Goal: Communication & Community: Share content

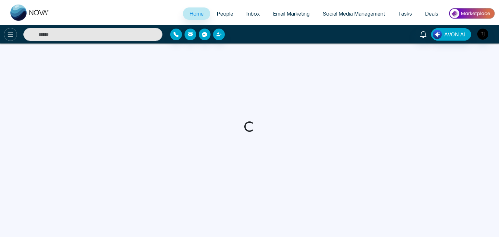
select select "*"
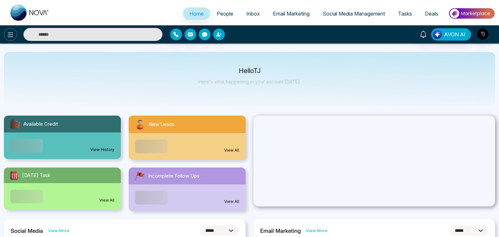
click at [8, 35] on icon at bounding box center [10, 35] width 8 height 8
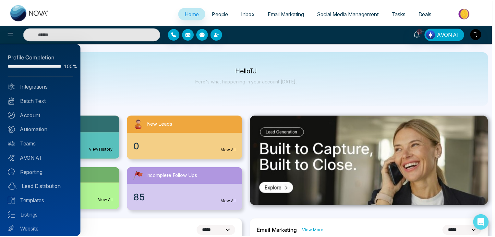
scroll to position [18, 0]
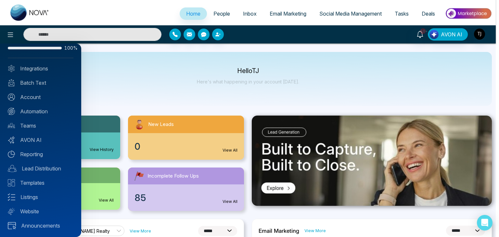
click at [191, 85] on div at bounding box center [249, 118] width 499 height 237
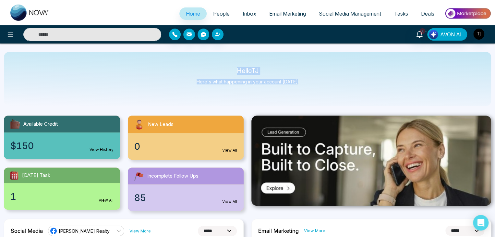
drag, startPoint x: 299, startPoint y: 83, endPoint x: 233, endPoint y: 66, distance: 67.9
click at [233, 66] on div "Hello [PERSON_NAME] Here's what happening in your account [DATE]." at bounding box center [248, 79] width 488 height 54
click at [240, 68] on p "Hello [PERSON_NAME]" at bounding box center [248, 71] width 102 height 6
click at [223, 15] on span "People" at bounding box center [221, 13] width 17 height 6
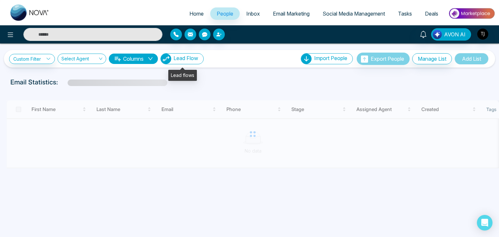
click at [189, 60] on span "Lead Flow" at bounding box center [185, 58] width 25 height 6
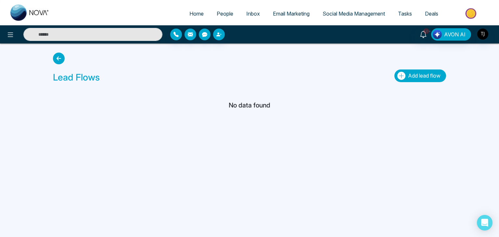
click at [413, 74] on span "Add lead flow" at bounding box center [424, 75] width 32 height 6
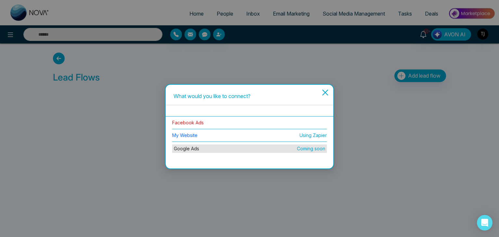
click at [202, 121] on link "Facebook Ads" at bounding box center [187, 123] width 31 height 6
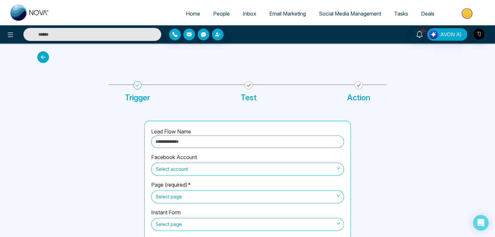
click at [236, 140] on input "text" at bounding box center [247, 141] width 193 height 13
click at [238, 163] on div "Select account" at bounding box center [247, 169] width 193 height 13
type input "****"
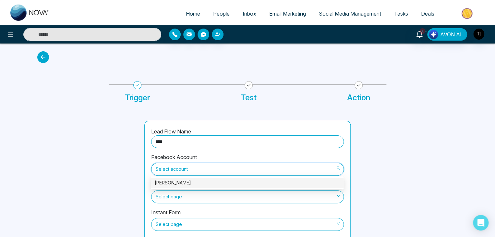
click at [218, 183] on div "[PERSON_NAME]" at bounding box center [247, 182] width 185 height 7
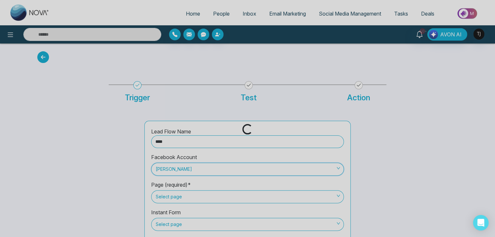
scroll to position [26, 0]
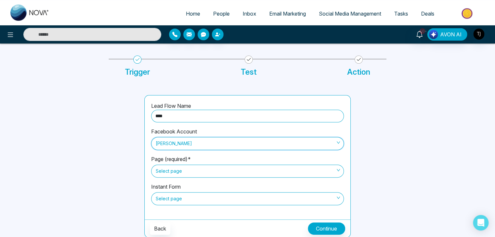
click at [236, 170] on span "Select page" at bounding box center [248, 171] width 184 height 11
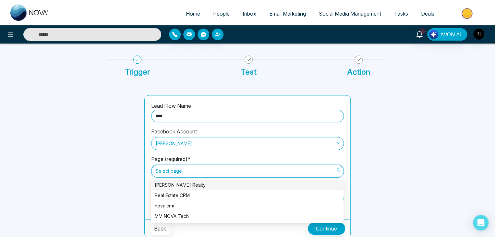
click at [237, 182] on div "[PERSON_NAME] Realty" at bounding box center [247, 184] width 185 height 7
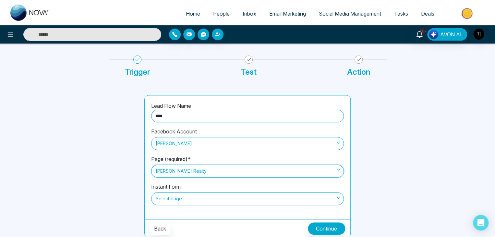
click at [235, 195] on span "Select page" at bounding box center [248, 198] width 184 height 11
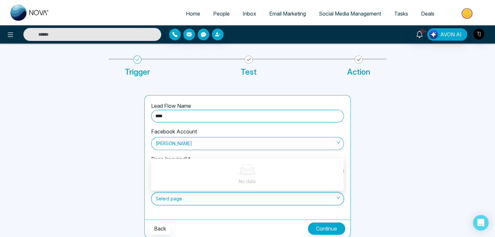
click at [249, 202] on span "Select page" at bounding box center [248, 198] width 184 height 11
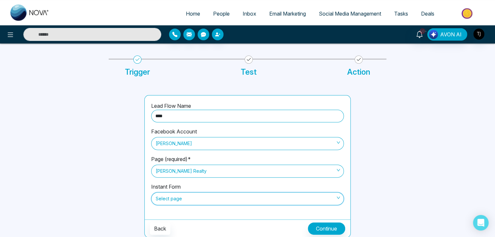
click at [233, 169] on span "[PERSON_NAME] Realty" at bounding box center [248, 171] width 184 height 11
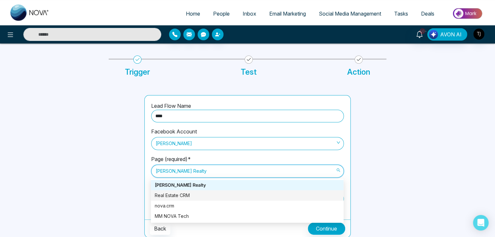
click at [227, 195] on div "Real Estate CRM" at bounding box center [247, 195] width 185 height 7
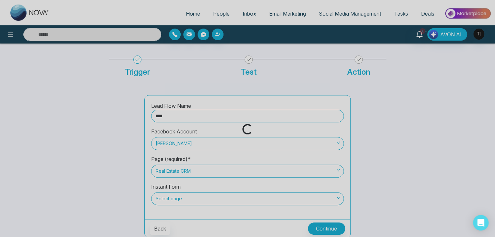
click at [228, 197] on div "Loading..." at bounding box center [247, 118] width 495 height 237
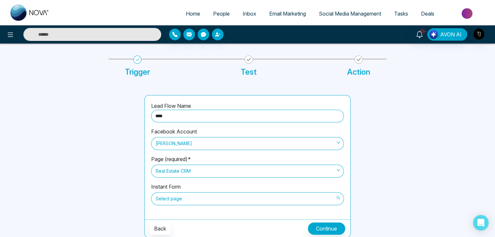
click at [228, 201] on span "Select page" at bounding box center [248, 198] width 184 height 11
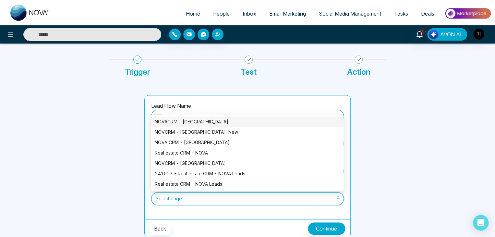
click at [231, 121] on div "NOVACRM - [GEOGRAPHIC_DATA]" at bounding box center [247, 121] width 185 height 7
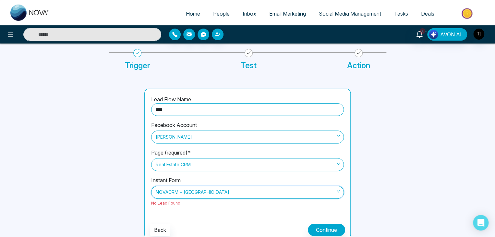
scroll to position [33, 0]
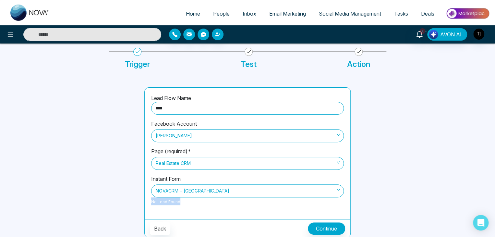
drag, startPoint x: 179, startPoint y: 202, endPoint x: 145, endPoint y: 202, distance: 33.8
click at [145, 202] on div "Lead Flow Name **** Facebook Account [PERSON_NAME] (required)* Real Estate CRM …" at bounding box center [248, 154] width 206 height 132
click at [191, 201] on div "Instant Form NOVACRM - [GEOGRAPHIC_DATA] No Lead Found" at bounding box center [247, 194] width 193 height 38
click at [326, 228] on button "Continue" at bounding box center [326, 228] width 37 height 12
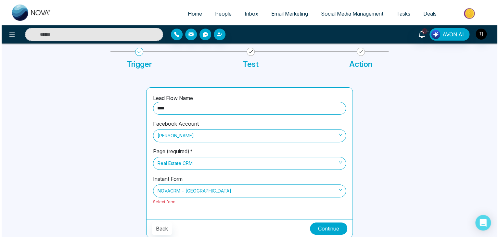
scroll to position [0, 0]
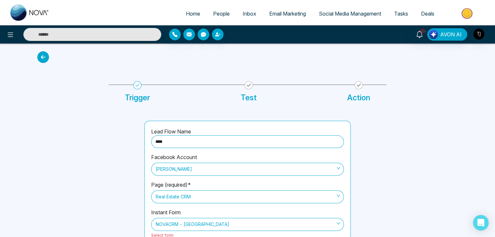
click at [44, 57] on icon at bounding box center [43, 57] width 12 height 12
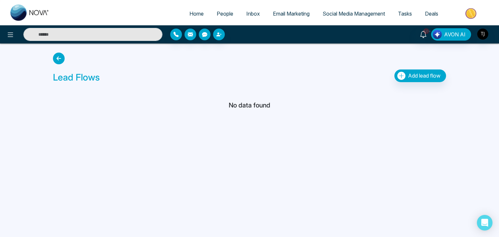
click at [60, 57] on icon at bounding box center [59, 59] width 12 height 12
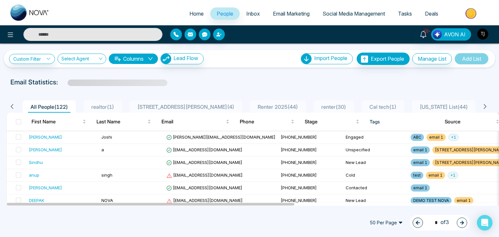
click at [189, 17] on link "Home" at bounding box center [196, 13] width 27 height 12
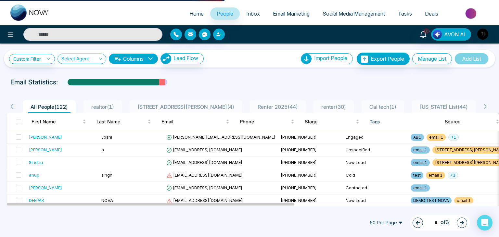
select select "*"
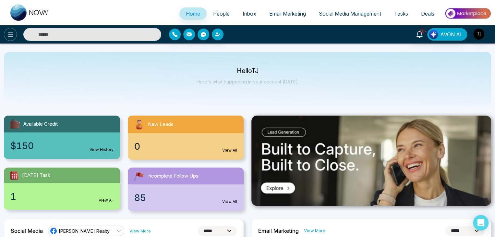
click at [6, 33] on icon at bounding box center [10, 35] width 8 height 8
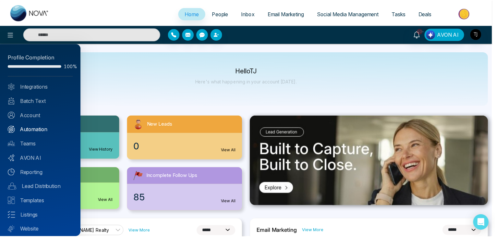
scroll to position [18, 0]
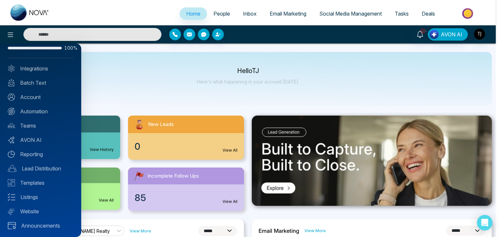
click at [123, 78] on div at bounding box center [249, 118] width 499 height 237
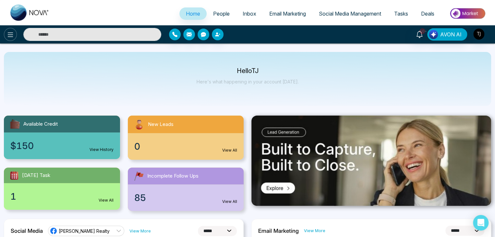
click at [9, 35] on icon at bounding box center [10, 35] width 8 height 8
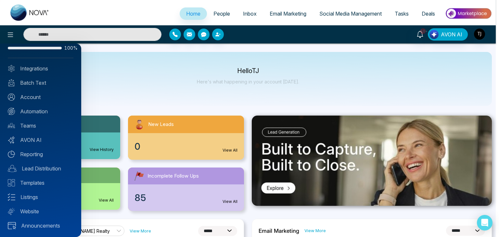
click at [165, 98] on div at bounding box center [249, 118] width 499 height 237
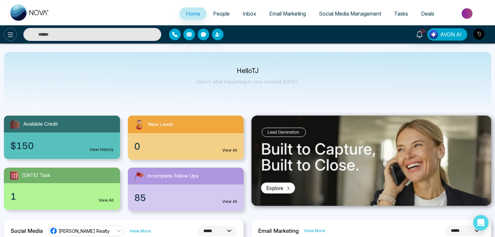
click at [10, 34] on icon at bounding box center [10, 35] width 8 height 8
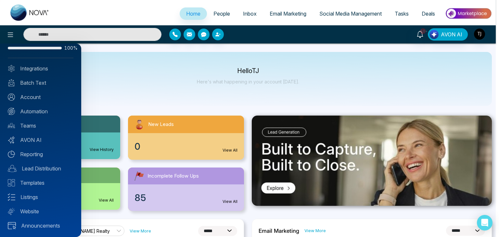
click at [144, 69] on div at bounding box center [249, 118] width 499 height 237
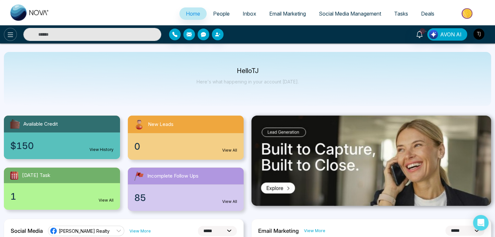
click at [12, 36] on icon at bounding box center [10, 35] width 8 height 8
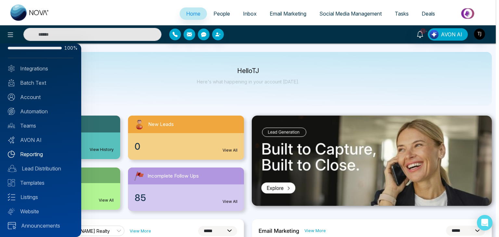
click at [42, 154] on link "Reporting" at bounding box center [41, 154] width 66 height 8
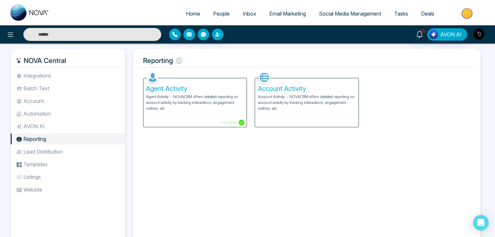
click at [475, 33] on img "button" at bounding box center [479, 34] width 11 height 11
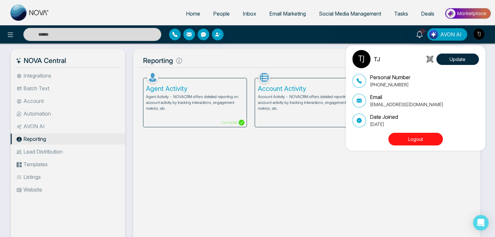
click at [475, 33] on div "TJ Update Personal Number [PHONE_NUMBER] Email [EMAIL_ADDRESS][DOMAIN_NAME] Dat…" at bounding box center [247, 118] width 495 height 237
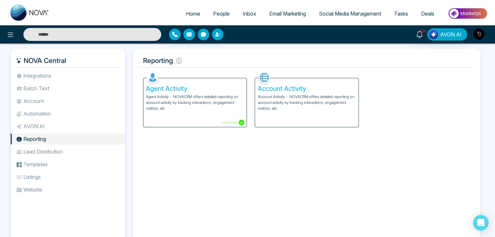
click at [483, 33] on img "button" at bounding box center [479, 34] width 11 height 11
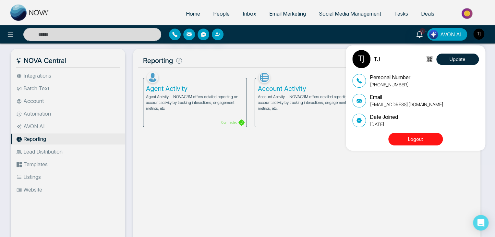
click at [329, 60] on div "TJ Update Personal Number [PHONE_NUMBER] Email [EMAIL_ADDRESS][DOMAIN_NAME] Dat…" at bounding box center [247, 118] width 495 height 237
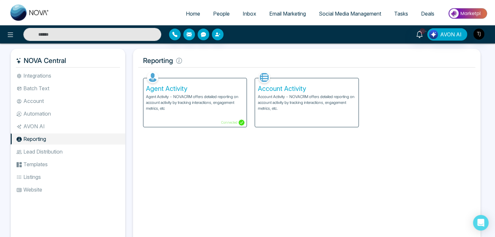
click at [311, 102] on p "Account Activity - NOVACRM offers detailed reporting on account activity by tra…" at bounding box center [307, 103] width 98 height 18
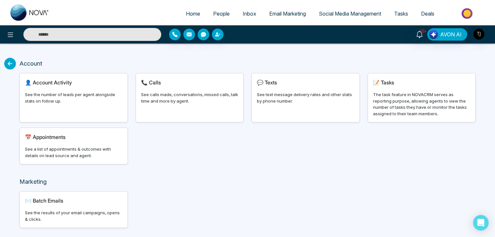
click at [90, 83] on div "👤 Account Activity" at bounding box center [73, 83] width 97 height 8
select select "***"
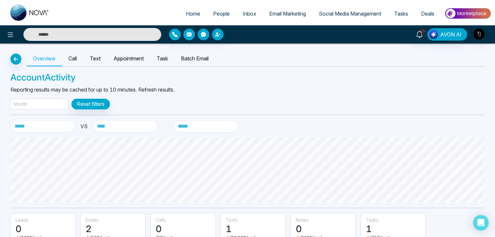
click at [55, 101] on div "Month" at bounding box center [39, 104] width 58 height 11
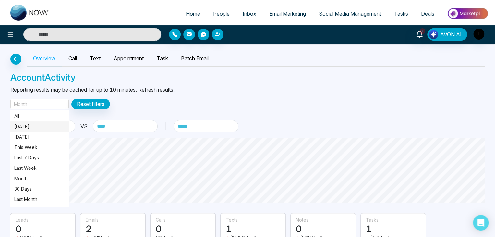
click at [41, 124] on p "[DATE]" at bounding box center [39, 126] width 51 height 7
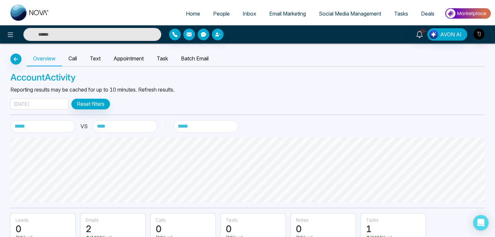
click at [51, 105] on div "[DATE]" at bounding box center [39, 104] width 58 height 11
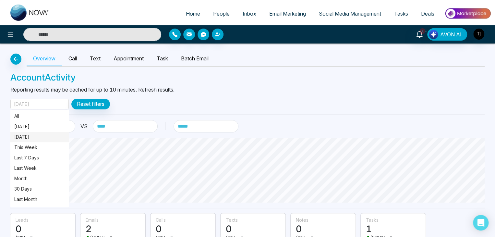
click at [51, 137] on p "[DATE]" at bounding box center [39, 136] width 51 height 7
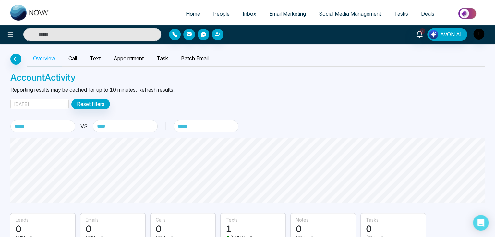
click at [45, 102] on div "[DATE]" at bounding box center [39, 104] width 58 height 11
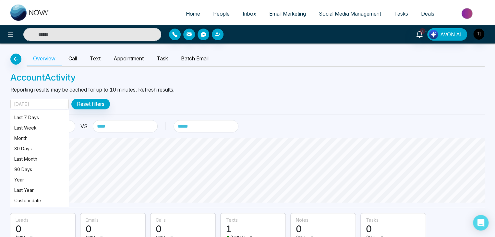
click at [149, 91] on p "Reporting results may be cached for up to 10 minutes. Refresh results." at bounding box center [247, 90] width 475 height 8
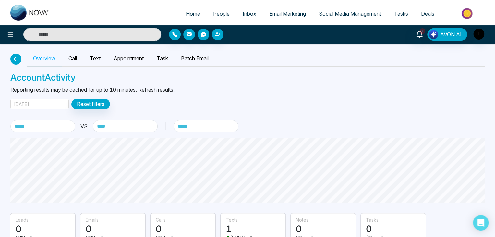
click at [15, 56] on icon "button" at bounding box center [16, 58] width 8 height 5
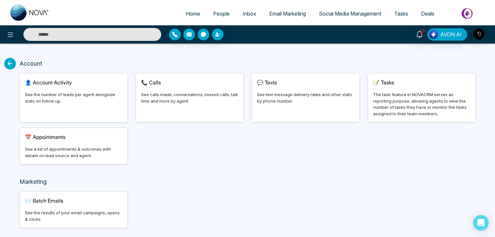
click at [10, 67] on icon at bounding box center [10, 64] width 12 height 12
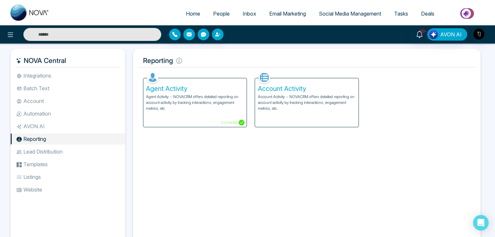
click at [198, 96] on p "Agent Activity - NOVACRM offers detailed reporting on account activity by track…" at bounding box center [195, 103] width 98 height 18
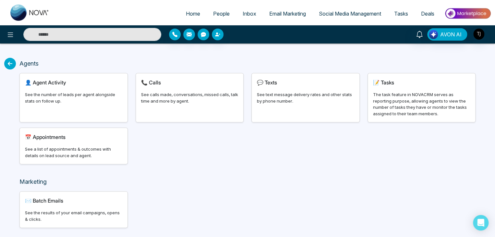
click at [86, 88] on div "👤 Agent Activity See the number of leads per agent alongside stats on follow up." at bounding box center [74, 97] width 108 height 49
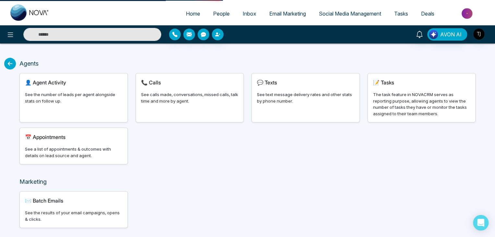
select select "***"
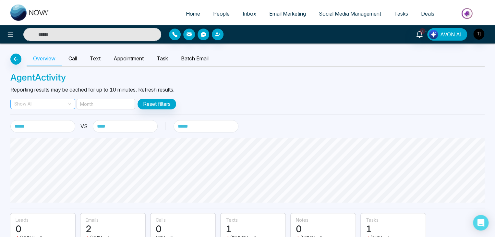
click at [56, 104] on span "Show All" at bounding box center [42, 104] width 57 height 10
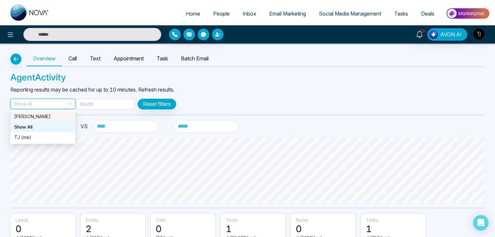
click at [106, 102] on div "Month" at bounding box center [106, 104] width 58 height 11
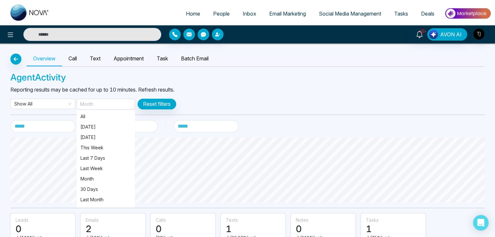
click at [106, 102] on div "Month" at bounding box center [106, 104] width 58 height 11
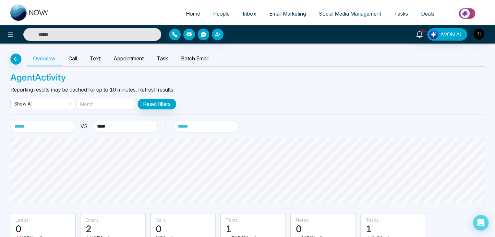
click at [113, 122] on select "**********" at bounding box center [125, 126] width 65 height 12
select select "*****"
click at [93, 120] on select "**********" at bounding box center [125, 126] width 65 height 12
click at [128, 123] on select "**********" at bounding box center [125, 126] width 65 height 12
click at [55, 125] on select "**********" at bounding box center [42, 126] width 65 height 12
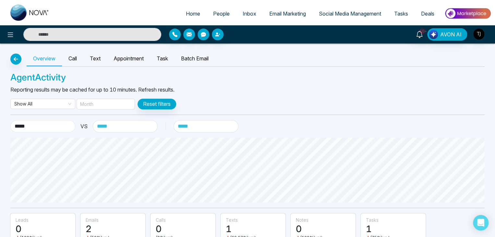
click at [56, 123] on select "**********" at bounding box center [42, 126] width 65 height 12
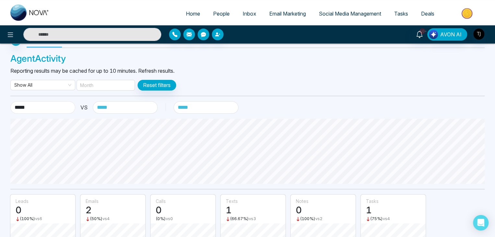
scroll to position [19, 0]
click at [214, 105] on select "******* ****** ***** ******" at bounding box center [206, 107] width 65 height 12
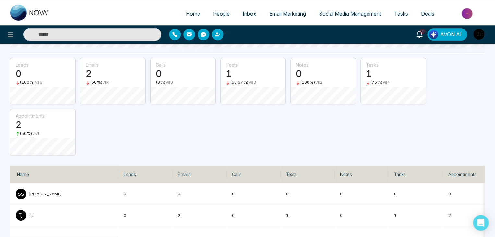
scroll to position [0, 0]
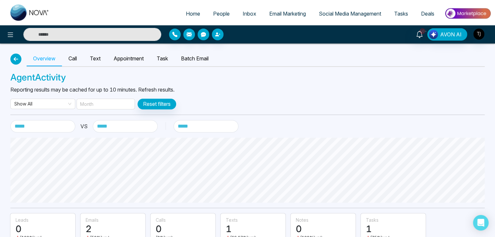
click at [14, 55] on button "button" at bounding box center [15, 59] width 11 height 11
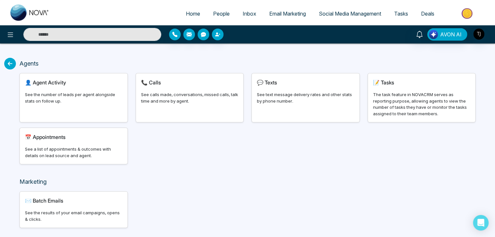
click at [9, 62] on icon at bounding box center [10, 64] width 12 height 12
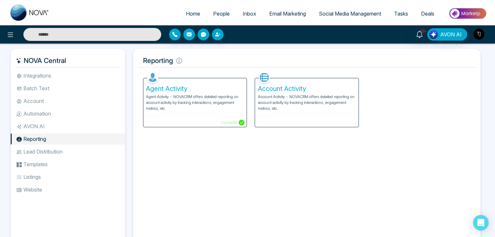
click at [480, 37] on img "button" at bounding box center [479, 34] width 11 height 11
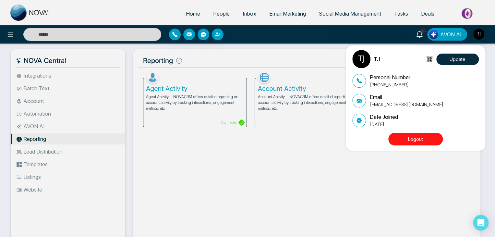
click at [292, 53] on div "TJ Update Personal Number [PHONE_NUMBER] Email [EMAIL_ADDRESS][DOMAIN_NAME] Dat…" at bounding box center [247, 118] width 495 height 237
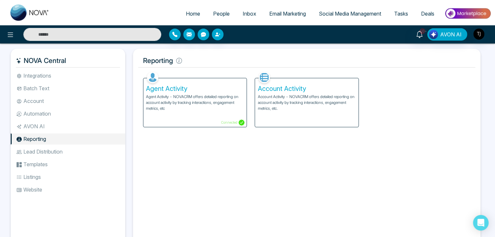
click at [76, 150] on li "Lead Distribution" at bounding box center [68, 151] width 115 height 11
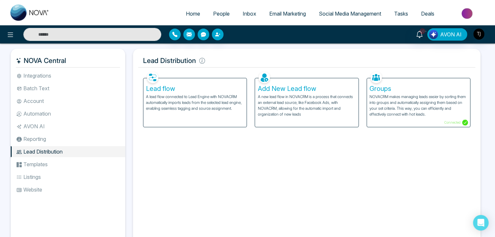
click at [204, 85] on h5 "Lead flow" at bounding box center [195, 89] width 98 height 8
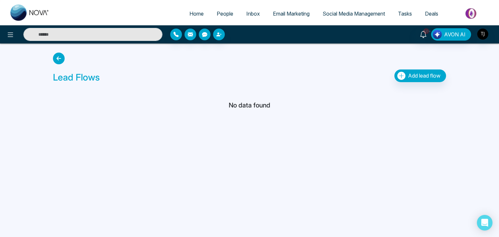
click at [59, 59] on icon at bounding box center [59, 59] width 12 height 12
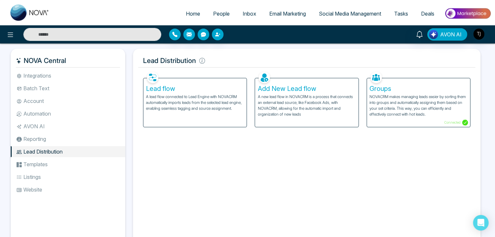
click at [280, 92] on h5 "Add New Lead flow" at bounding box center [307, 89] width 98 height 8
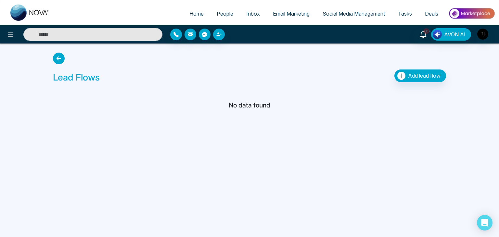
click at [61, 59] on icon at bounding box center [59, 59] width 12 height 12
click at [58, 57] on icon at bounding box center [59, 59] width 12 height 12
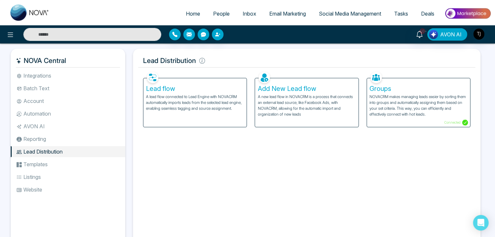
click at [290, 88] on h5 "Add New Lead flow" at bounding box center [307, 89] width 98 height 8
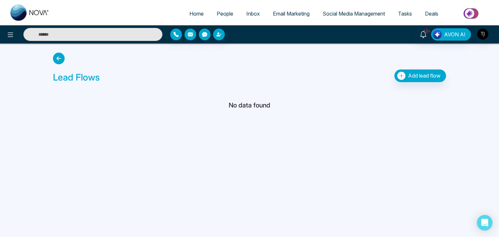
click at [60, 55] on icon at bounding box center [59, 59] width 12 height 12
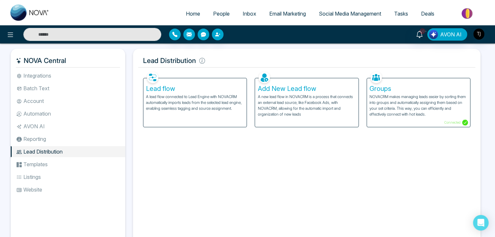
click at [179, 96] on p "A lead flow connected to Lead Engine with NOVACRM automatically imports leads f…" at bounding box center [195, 103] width 98 height 18
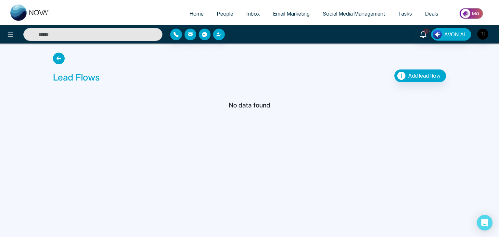
click at [62, 59] on icon at bounding box center [59, 59] width 12 height 12
click at [58, 56] on icon at bounding box center [59, 59] width 12 height 12
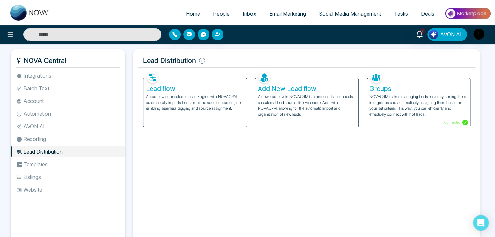
click at [186, 102] on p "A lead flow connected to Lead Engine with NOVACRM automatically imports leads f…" at bounding box center [195, 103] width 98 height 18
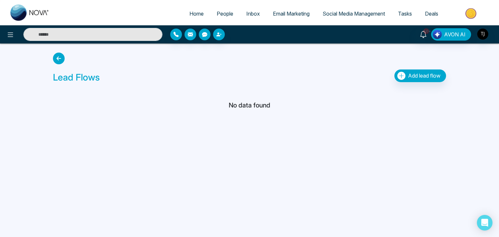
click at [59, 60] on icon at bounding box center [59, 59] width 12 height 12
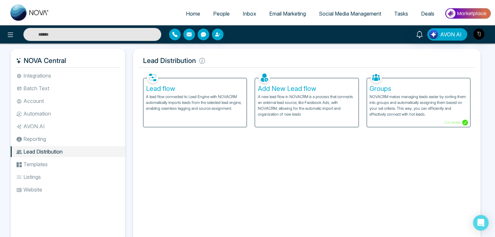
click at [253, 75] on div "Add New Lead flow A new lead flow in NOVACRM is a process that connects an exte…" at bounding box center [307, 98] width 112 height 57
click at [269, 82] on div "Add New Lead flow A new lead flow in NOVACRM is a process that connects an exte…" at bounding box center [306, 102] width 103 height 49
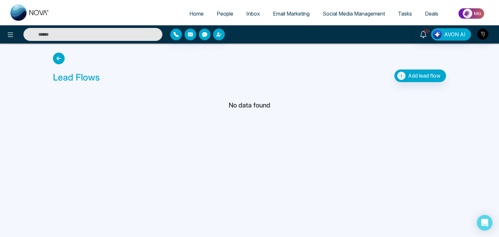
click at [58, 62] on icon at bounding box center [59, 59] width 12 height 12
click at [62, 59] on icon at bounding box center [59, 59] width 12 height 12
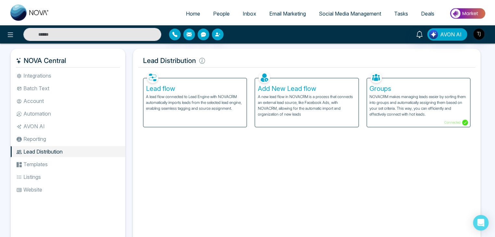
click at [280, 93] on div "Add New Lead flow A new lead flow in NOVACRM is a process that connects an exte…" at bounding box center [306, 102] width 103 height 49
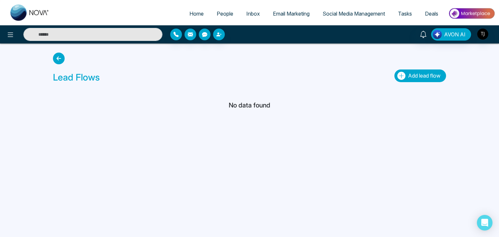
click at [433, 74] on span "Add lead flow" at bounding box center [424, 75] width 32 height 6
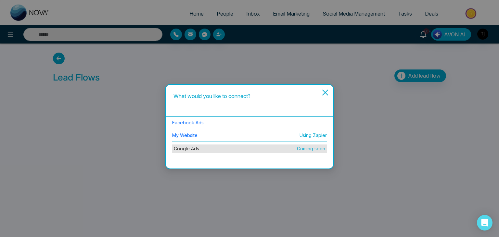
click at [321, 91] on icon "close" at bounding box center [325, 93] width 8 height 8
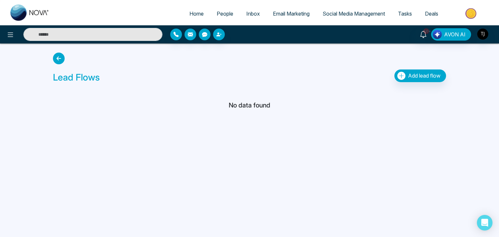
click at [57, 61] on icon at bounding box center [59, 59] width 12 height 12
click at [61, 59] on icon at bounding box center [59, 59] width 12 height 12
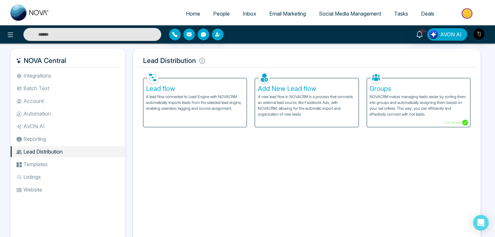
click at [303, 91] on h5 "Add New Lead flow" at bounding box center [307, 89] width 98 height 8
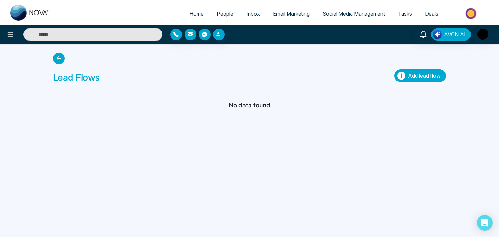
click at [426, 75] on span "Add lead flow" at bounding box center [424, 75] width 32 height 6
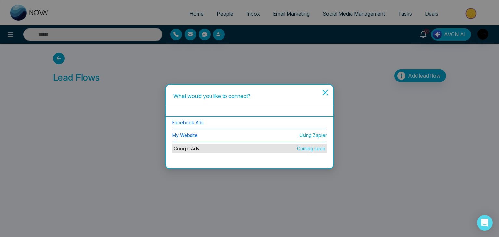
click at [320, 90] on span "Close" at bounding box center [324, 96] width 11 height 18
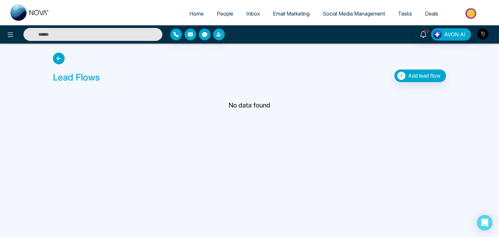
click at [60, 59] on icon at bounding box center [59, 59] width 12 height 12
click at [62, 61] on icon at bounding box center [59, 59] width 12 height 12
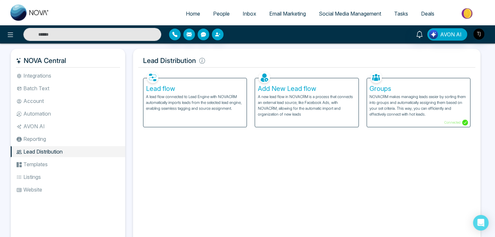
click at [216, 111] on p "A lead flow connected to Lead Engine with NOVACRM automatically imports leads f…" at bounding box center [195, 103] width 98 height 18
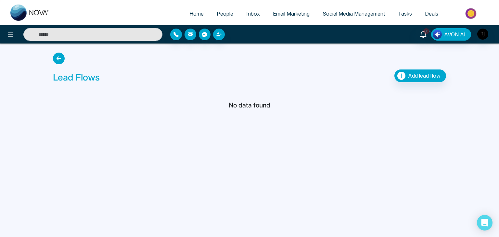
click at [61, 59] on icon at bounding box center [59, 59] width 12 height 12
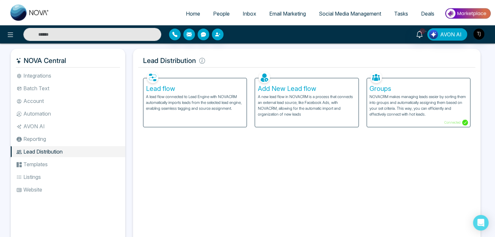
click at [413, 90] on h5 "Groups" at bounding box center [419, 89] width 98 height 8
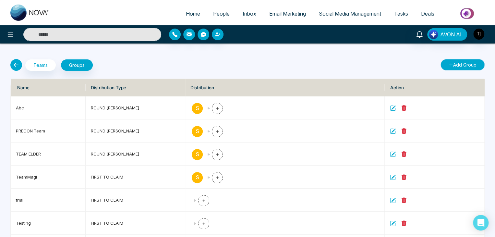
click at [447, 68] on button "Add Group" at bounding box center [463, 64] width 44 height 11
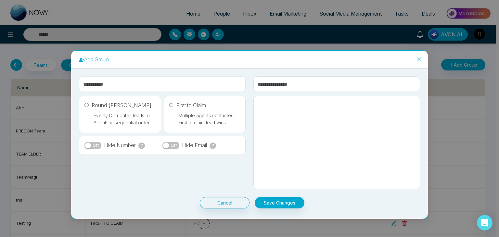
click at [110, 88] on input "text" at bounding box center [162, 84] width 167 height 16
click at [222, 117] on p "Multiple agents contacted, First to claim lead wins" at bounding box center [205, 117] width 70 height 17
click at [198, 107] on label "First to Claim" at bounding box center [187, 105] width 37 height 8
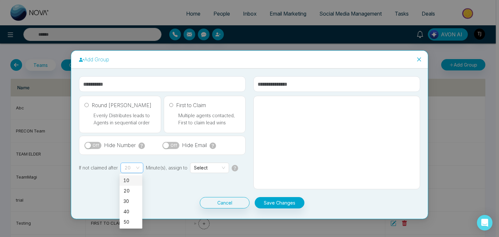
click at [130, 171] on span "20" at bounding box center [131, 168] width 15 height 10
click at [151, 167] on p "If not claimed after 20 Minute(s), assign to Select" at bounding box center [162, 168] width 167 height 10
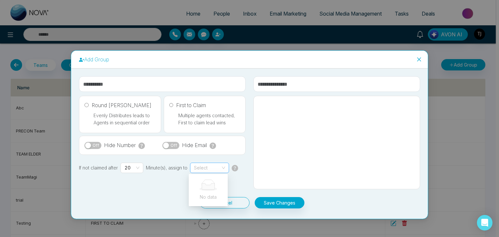
click at [211, 169] on span "Select" at bounding box center [209, 168] width 31 height 10
click at [171, 178] on div "If not claimed after 20 Minute(s), assign to Select" at bounding box center [162, 171] width 174 height 16
click at [423, 56] on span "Close" at bounding box center [419, 60] width 18 height 18
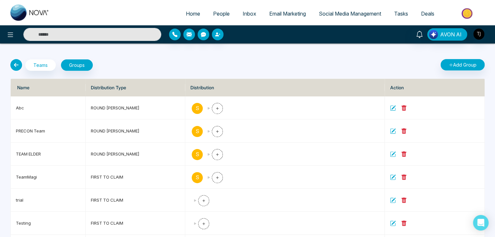
click at [17, 63] on icon at bounding box center [16, 65] width 12 height 12
click at [16, 64] on icon at bounding box center [16, 65] width 12 height 12
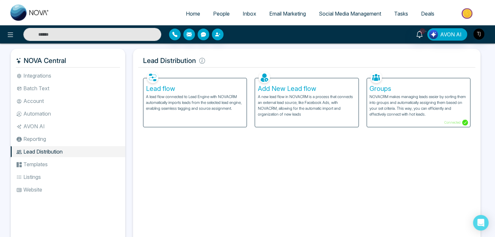
click at [290, 87] on h5 "Add New Lead flow" at bounding box center [307, 89] width 98 height 8
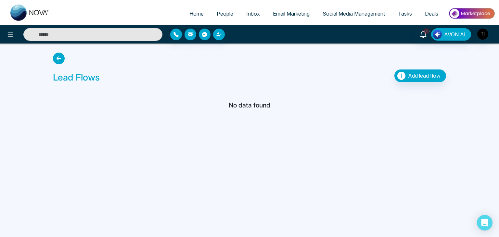
click at [57, 54] on icon at bounding box center [59, 59] width 12 height 12
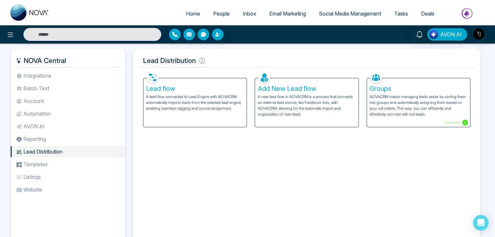
click at [178, 99] on p "A lead flow connected to Lead Engine with NOVACRM automatically imports leads f…" at bounding box center [195, 103] width 98 height 18
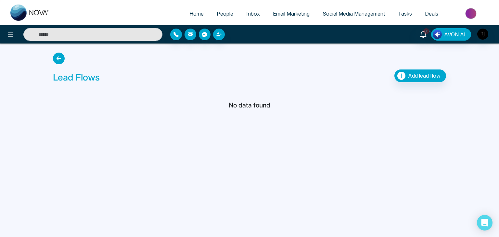
click at [60, 55] on icon at bounding box center [59, 59] width 12 height 12
click at [56, 59] on icon at bounding box center [59, 59] width 12 height 12
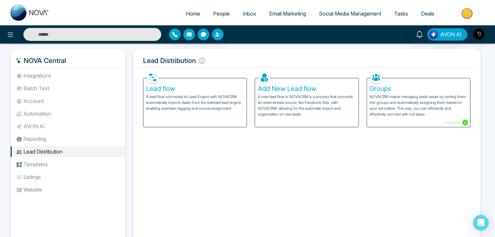
click at [187, 104] on p "A lead flow connected to Lead Engine with NOVACRM automatically imports leads f…" at bounding box center [195, 103] width 98 height 18
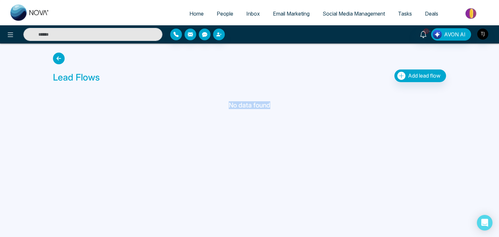
drag, startPoint x: 226, startPoint y: 107, endPoint x: 271, endPoint y: 99, distance: 45.5
click at [271, 99] on div "No data found" at bounding box center [249, 99] width 401 height 26
click at [59, 61] on icon at bounding box center [59, 59] width 12 height 12
click at [58, 60] on icon at bounding box center [59, 59] width 12 height 12
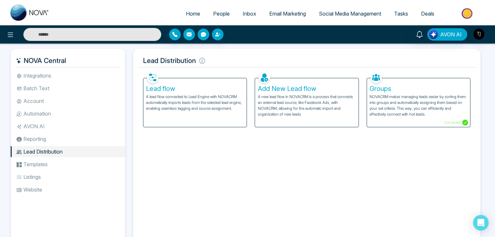
click at [263, 104] on p "A new lead flow in NOVACRM is a process that connects an external lead source, …" at bounding box center [307, 105] width 98 height 23
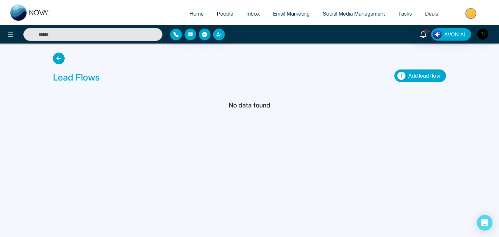
click at [418, 77] on span "Add lead flow" at bounding box center [424, 75] width 32 height 6
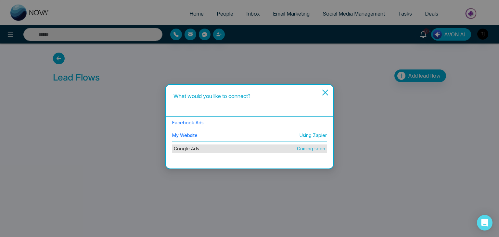
click at [324, 92] on icon "close" at bounding box center [325, 93] width 6 height 6
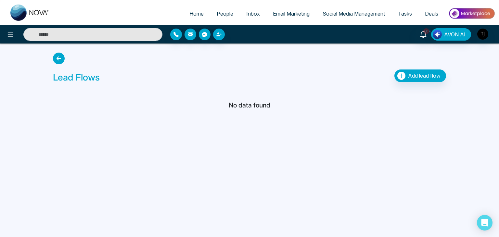
click at [57, 58] on icon at bounding box center [59, 59] width 12 height 12
click at [59, 59] on icon at bounding box center [59, 59] width 12 height 12
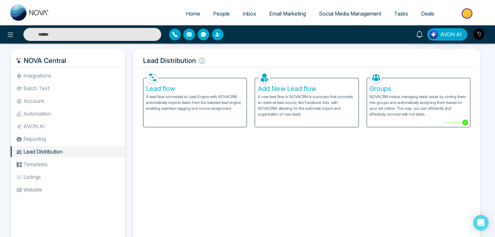
click at [69, 165] on li "Templates" at bounding box center [68, 164] width 115 height 11
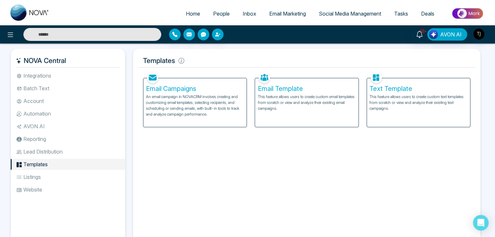
click at [303, 96] on p "This feature allows users to create custom email templates from scratch or view…" at bounding box center [307, 103] width 98 height 18
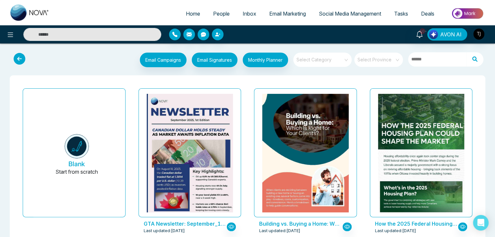
click at [20, 61] on icon at bounding box center [20, 59] width 12 height 12
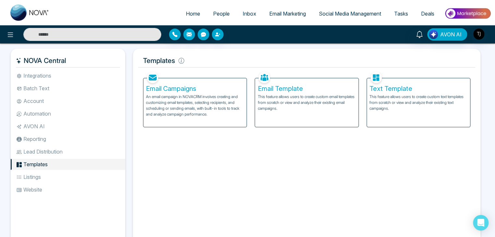
click at [409, 87] on h5 "Text Template" at bounding box center [419, 89] width 98 height 8
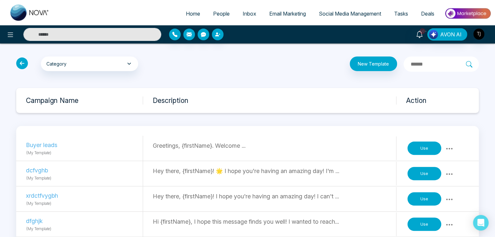
click at [23, 63] on icon at bounding box center [22, 63] width 12 height 12
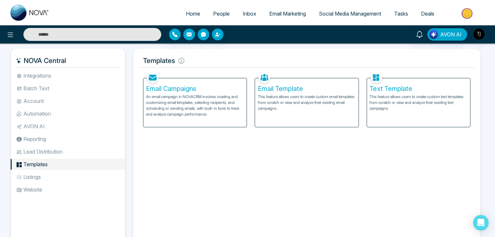
click at [227, 94] on p "An email campaign in NOVACRM involves creating and customizing email templates,…" at bounding box center [195, 105] width 98 height 23
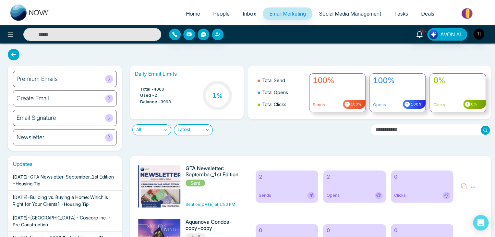
click at [13, 53] on icon at bounding box center [14, 55] width 12 height 12
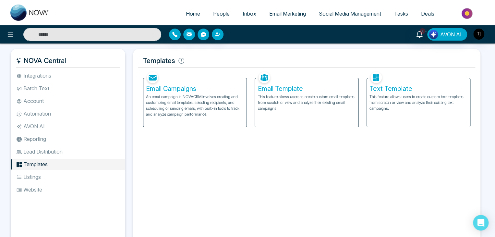
click at [272, 14] on span "Email Marketing" at bounding box center [287, 13] width 37 height 6
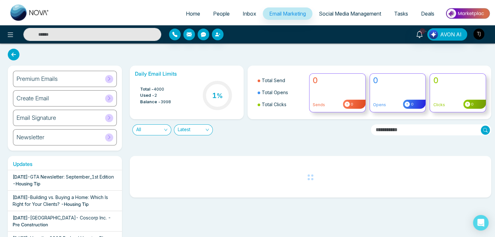
click at [51, 81] on h6 "Premium Emails" at bounding box center [37, 78] width 41 height 7
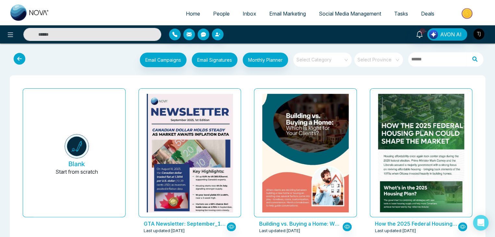
click at [15, 56] on icon at bounding box center [20, 59] width 12 height 12
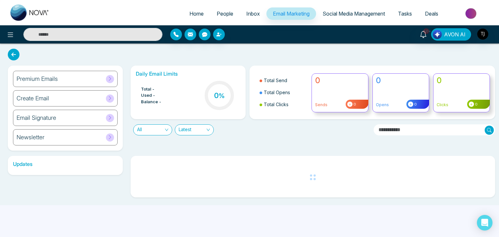
click at [13, 50] on icon at bounding box center [14, 55] width 12 height 12
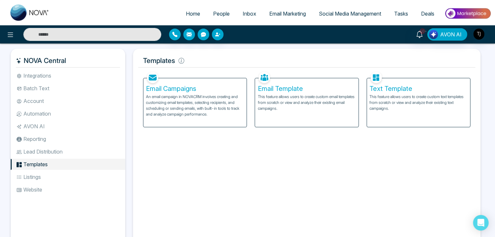
click at [314, 98] on p "This feature allows users to create custom email templates from scratch or view…" at bounding box center [307, 103] width 98 height 18
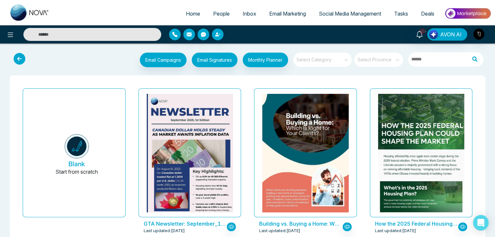
click at [24, 57] on icon at bounding box center [20, 59] width 12 height 12
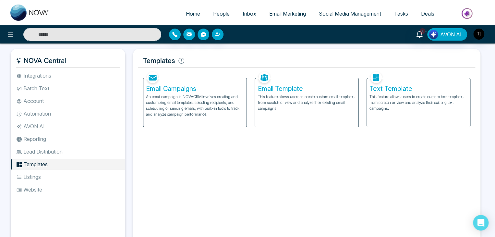
click at [156, 101] on p "An email campaign in NOVACRM involves creating and customizing email templates,…" at bounding box center [195, 105] width 98 height 23
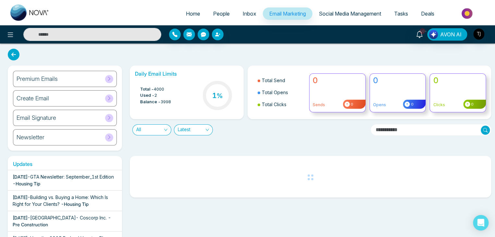
click at [13, 57] on icon at bounding box center [14, 55] width 12 height 12
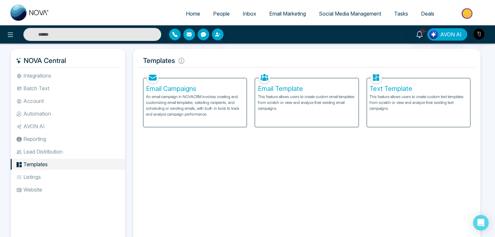
click at [77, 174] on li "Listings" at bounding box center [68, 176] width 115 height 11
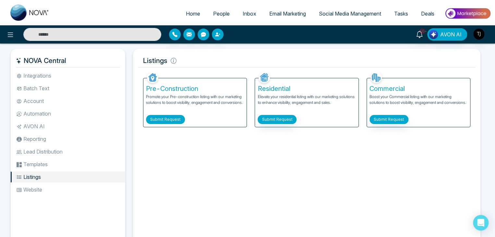
click at [168, 118] on button "Submit Request" at bounding box center [165, 119] width 39 height 9
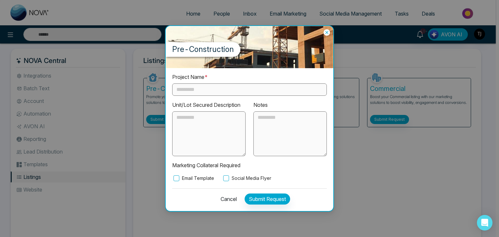
click at [325, 31] on icon at bounding box center [326, 32] width 6 height 6
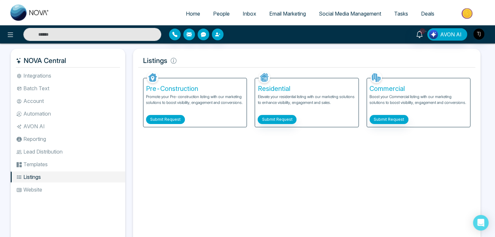
click at [161, 122] on button "Submit Request" at bounding box center [165, 119] width 39 height 9
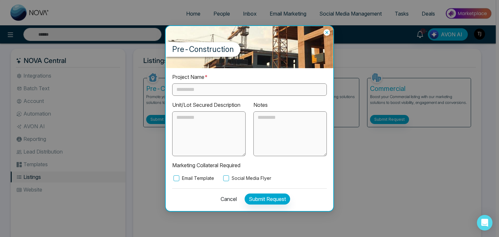
click at [207, 179] on label "Email Template" at bounding box center [193, 178] width 42 height 7
click at [327, 32] on icon at bounding box center [326, 32] width 3 height 3
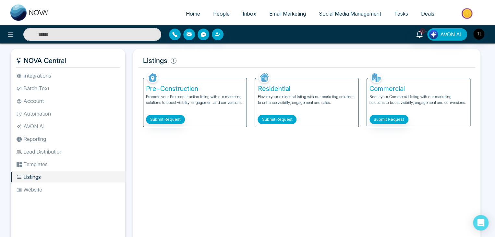
click at [280, 119] on button "Submit Request" at bounding box center [277, 119] width 39 height 9
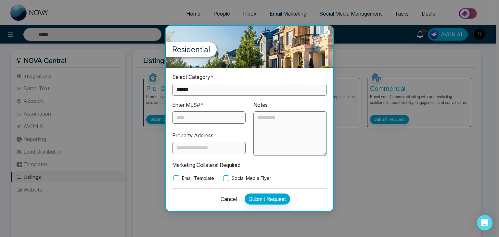
click at [327, 30] on icon at bounding box center [326, 32] width 6 height 6
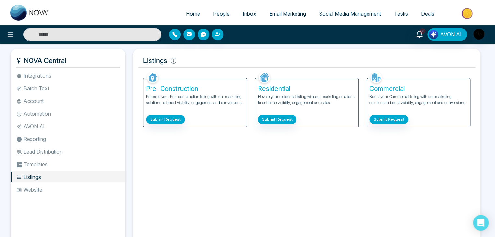
click at [289, 4] on div "Home People Inbox Email Marketing Social Media Management Tasks Deals" at bounding box center [247, 12] width 495 height 25
click at [291, 16] on span "Email Marketing" at bounding box center [287, 13] width 37 height 6
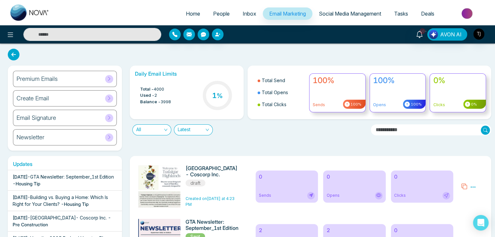
click at [97, 73] on div "Premium Emails" at bounding box center [65, 79] width 104 height 16
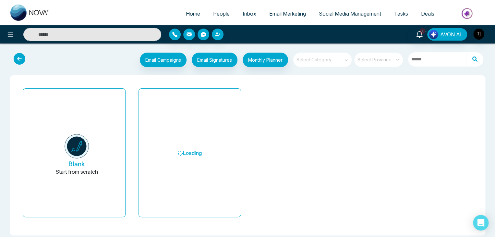
click at [325, 60] on input "search" at bounding box center [320, 58] width 47 height 10
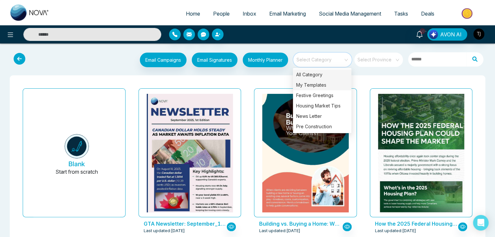
click at [325, 89] on div "My Templates" at bounding box center [322, 85] width 58 height 10
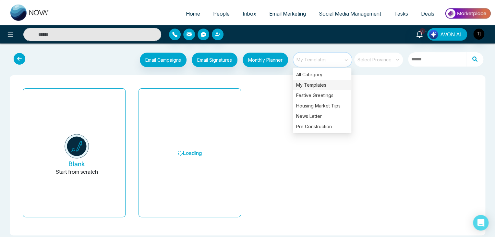
click at [256, 78] on div "Blank Start from scratch Loading" at bounding box center [248, 155] width 476 height 160
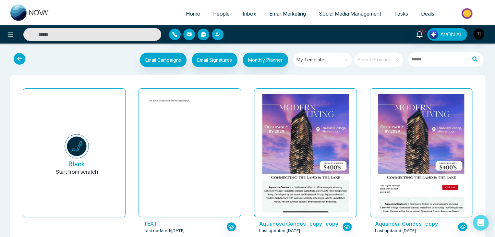
click at [23, 62] on icon at bounding box center [20, 59] width 12 height 12
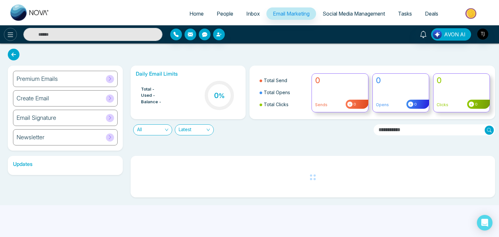
click at [4, 34] on button at bounding box center [10, 34] width 13 height 13
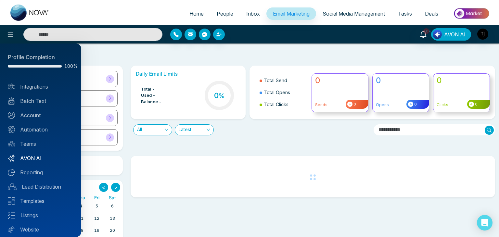
scroll to position [18, 0]
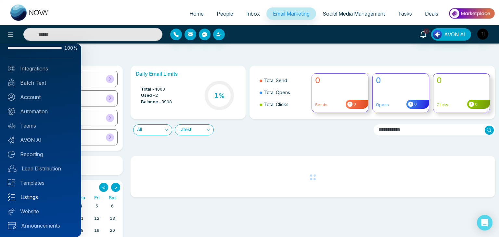
click at [36, 198] on link "Listings" at bounding box center [41, 197] width 66 height 8
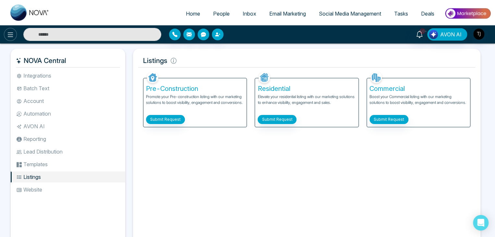
click at [14, 37] on button at bounding box center [10, 34] width 13 height 13
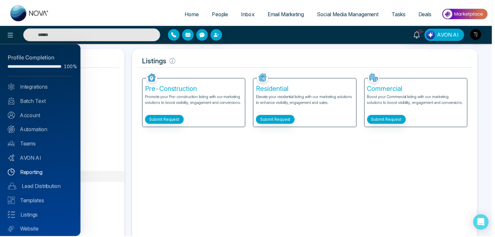
scroll to position [18, 0]
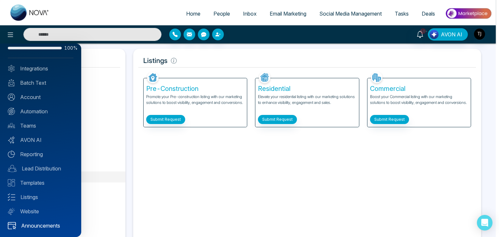
click at [35, 227] on link "Announcements" at bounding box center [41, 226] width 66 height 8
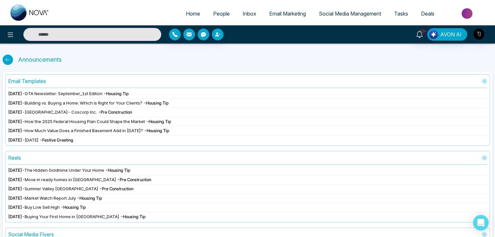
click at [2, 57] on div "Announcements Email Templates [DATE] - GTA Newsletter: September_1st Edition - …" at bounding box center [247, 215] width 495 height 331
click at [7, 59] on icon at bounding box center [7, 59] width 5 height 5
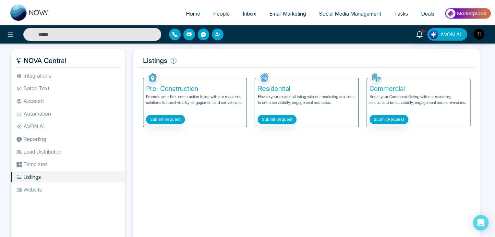
click at [186, 12] on span "Home" at bounding box center [193, 13] width 14 height 6
select select "*"
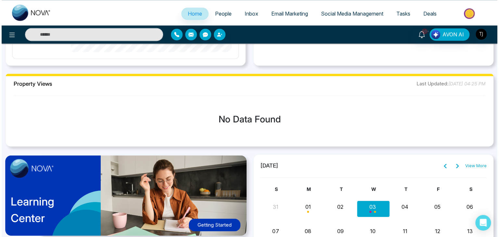
scroll to position [457, 0]
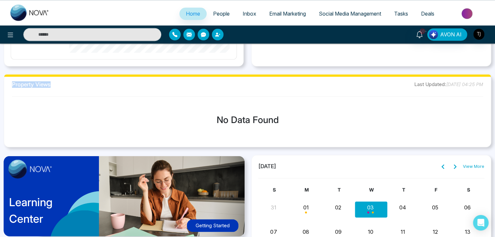
drag, startPoint x: 50, startPoint y: 85, endPoint x: 9, endPoint y: 83, distance: 41.3
click at [9, 83] on div "Property Views Last Updated: [DATE] 04:25 PM No Data Found" at bounding box center [248, 110] width 488 height 73
click at [41, 84] on h2 "Property Views" at bounding box center [31, 84] width 39 height 6
click at [8, 38] on icon at bounding box center [10, 35] width 8 height 8
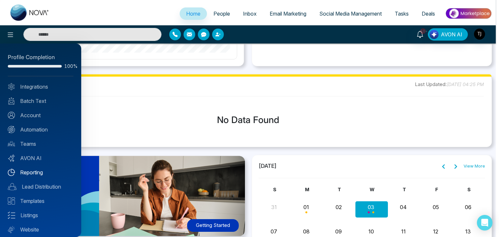
scroll to position [18, 0]
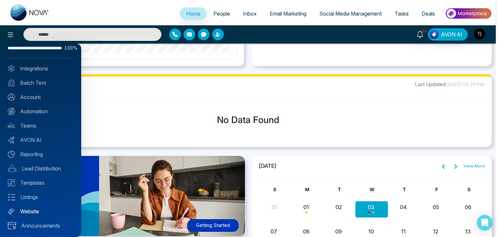
click at [33, 210] on link "Website" at bounding box center [41, 211] width 66 height 8
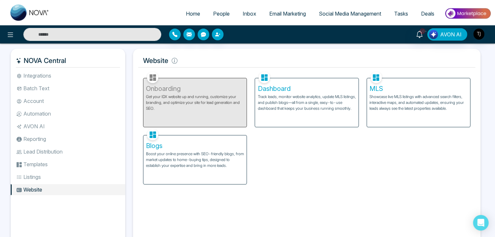
click at [327, 115] on div "Dashboard Track leads, monitor website analytics, update MLS listings, and publ…" at bounding box center [306, 102] width 103 height 49
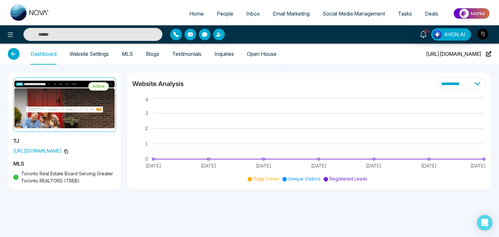
click at [189, 12] on span "Home" at bounding box center [196, 13] width 14 height 6
select select "*"
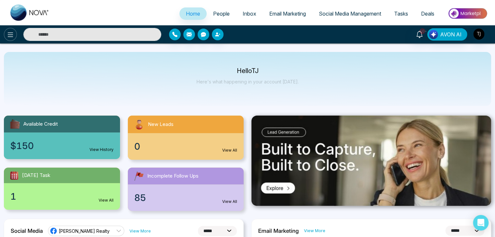
click at [7, 30] on button at bounding box center [10, 34] width 13 height 13
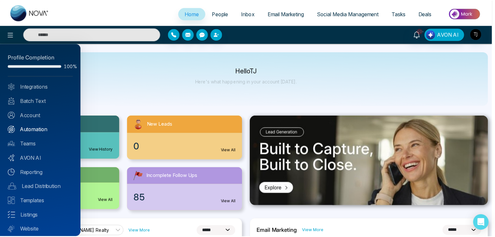
scroll to position [18, 0]
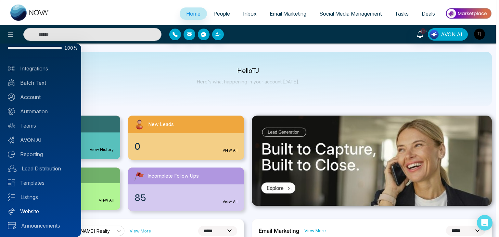
click at [27, 207] on link "Website" at bounding box center [41, 211] width 66 height 8
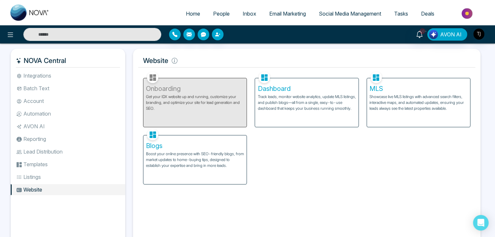
click at [315, 105] on p "Track leads, monitor website analytics, update MLS listings, and publish blogs—…" at bounding box center [307, 103] width 98 height 18
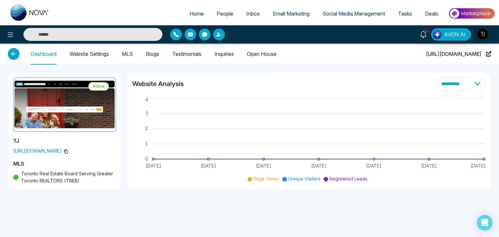
click at [463, 54] on span "[URL][DOMAIN_NAME]" at bounding box center [454, 53] width 56 height 21
click at [193, 12] on span "Home" at bounding box center [196, 13] width 14 height 6
select select "*"
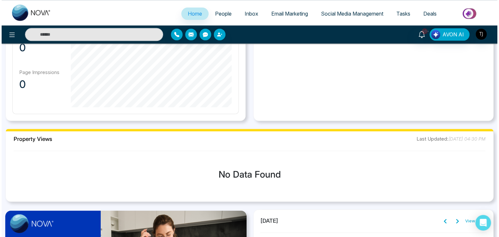
scroll to position [411, 0]
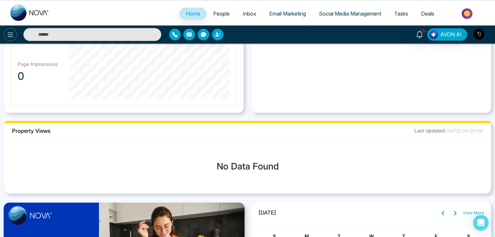
click at [14, 33] on icon at bounding box center [10, 35] width 8 height 8
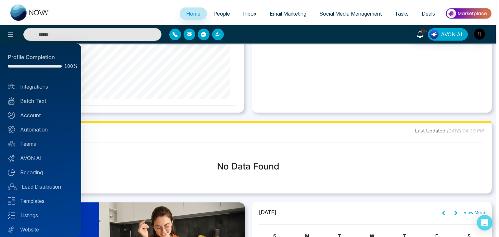
scroll to position [18, 0]
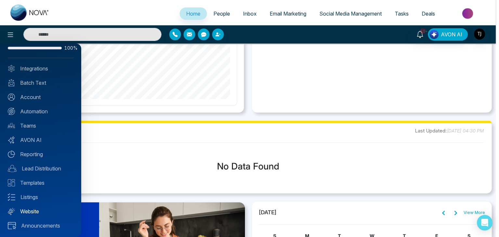
click at [43, 210] on link "Website" at bounding box center [41, 211] width 66 height 8
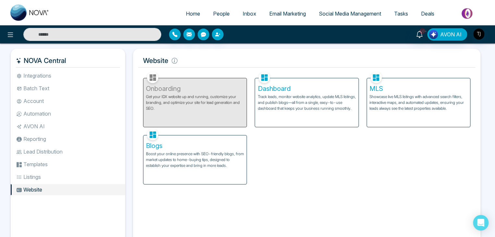
click at [303, 98] on p "Track leads, monitor website analytics, update MLS listings, and publish blogs—…" at bounding box center [307, 103] width 98 height 18
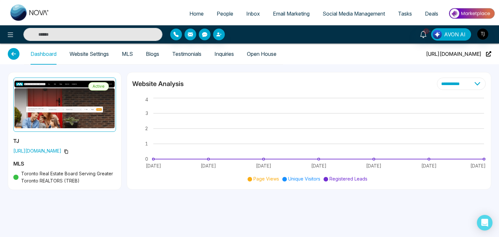
click at [460, 84] on select "**********" at bounding box center [461, 84] width 49 height 12
select select "**"
click at [437, 78] on select "**********" at bounding box center [461, 84] width 49 height 12
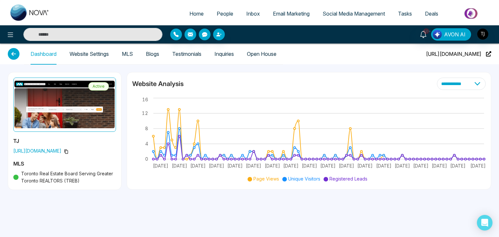
click at [102, 55] on link "Website Settings" at bounding box center [88, 54] width 39 height 6
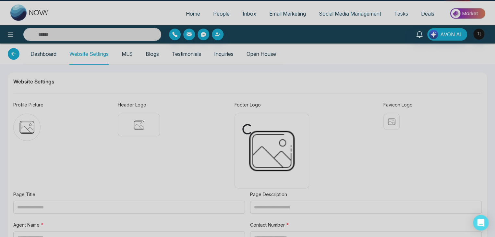
type input "**********"
type textarea "**********"
type input "**********"
type textarea "**********"
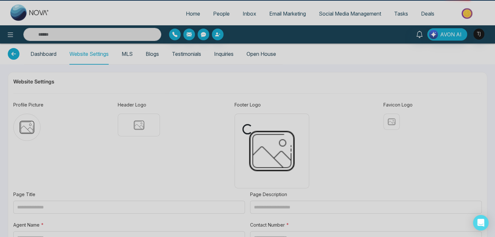
type textarea "**********"
type input "********"
type input "**********"
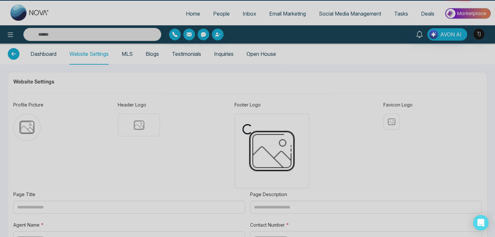
type input "**********"
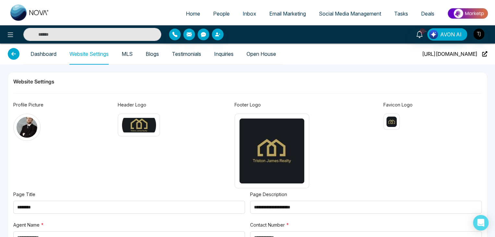
type textarea "**********"
click at [133, 51] on link "MLS" at bounding box center [127, 54] width 11 height 6
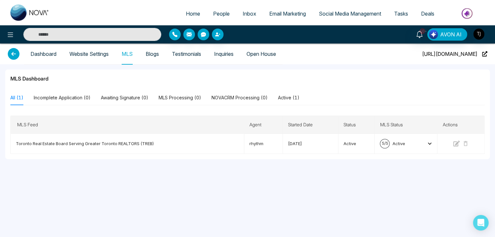
click at [148, 51] on link "Blogs" at bounding box center [152, 54] width 13 height 6
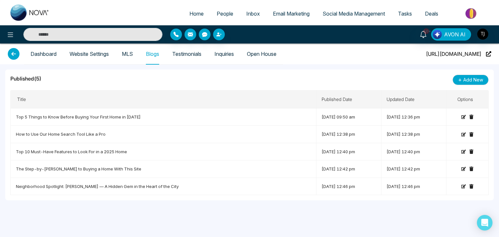
click at [179, 53] on link "Testimonials" at bounding box center [186, 54] width 29 height 6
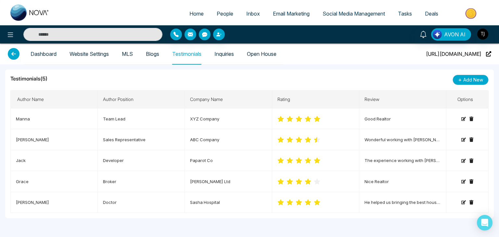
click at [224, 54] on link "Inquiries" at bounding box center [223, 54] width 19 height 6
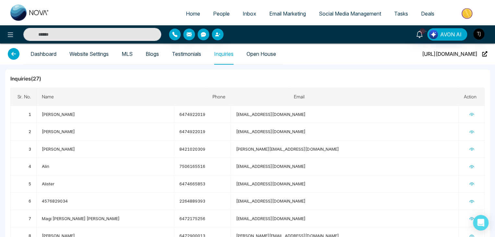
click at [260, 51] on link "Open House" at bounding box center [262, 54] width 30 height 6
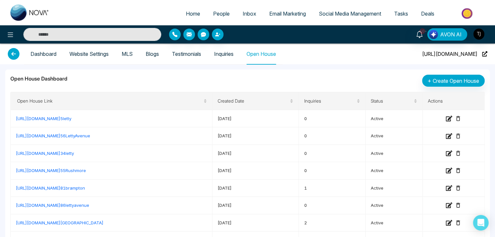
click at [41, 57] on link "Dashboard" at bounding box center [44, 54] width 26 height 6
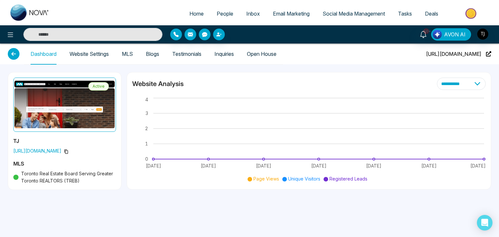
click at [196, 11] on span "Home" at bounding box center [196, 13] width 14 height 6
select select "*"
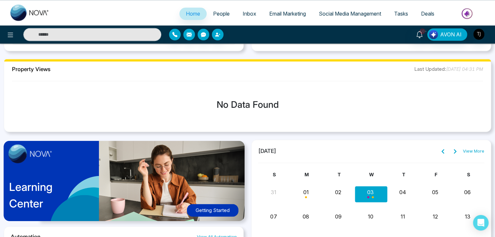
scroll to position [472, 0]
click at [186, 11] on span "Home" at bounding box center [193, 13] width 14 height 6
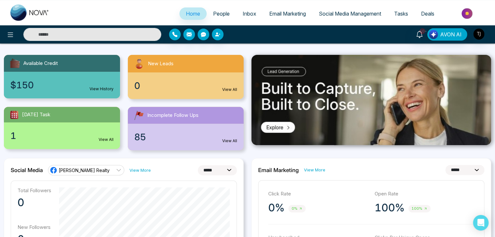
scroll to position [0, 0]
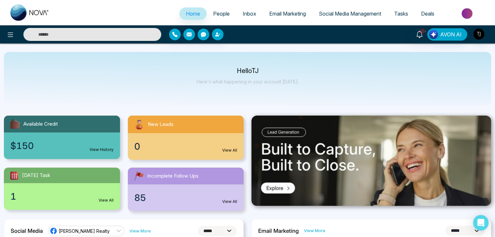
click at [217, 14] on span "People" at bounding box center [221, 13] width 17 height 6
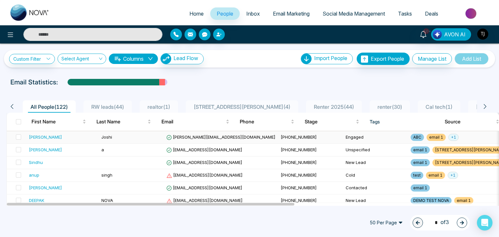
click at [135, 137] on td "Joshi" at bounding box center [131, 137] width 65 height 13
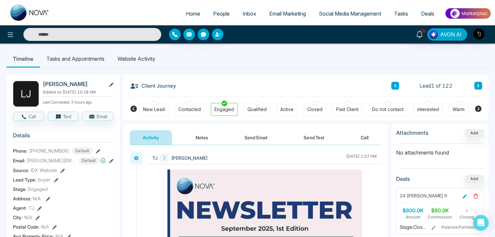
click at [270, 138] on button "Send Email" at bounding box center [256, 137] width 49 height 15
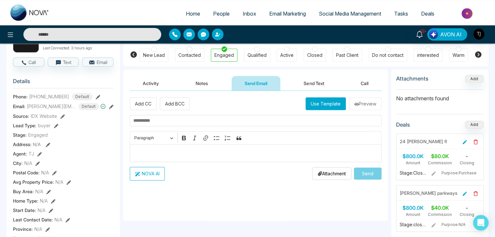
scroll to position [55, 0]
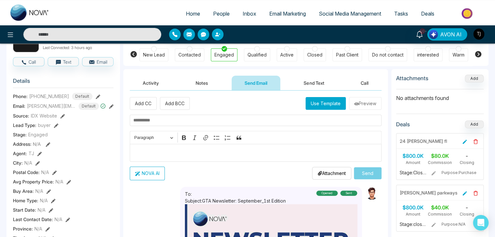
click at [93, 36] on input "text" at bounding box center [92, 34] width 138 height 13
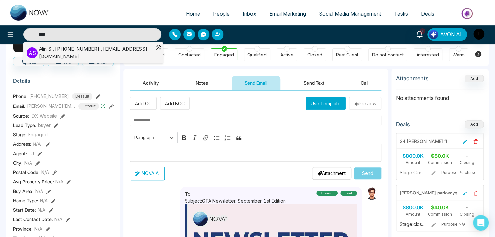
type input "****"
click at [70, 48] on div "[PERSON_NAME] , [PHONE_NUMBER] , [EMAIL_ADDRESS][DOMAIN_NAME]" at bounding box center [96, 52] width 115 height 15
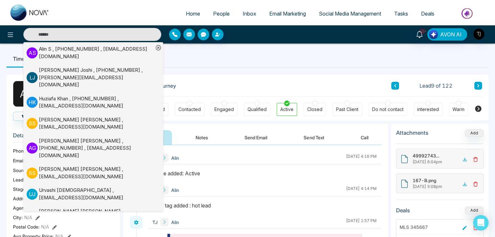
click at [73, 48] on div "[PERSON_NAME] , [PHONE_NUMBER] , [EMAIL_ADDRESS][DOMAIN_NAME]" at bounding box center [96, 52] width 115 height 15
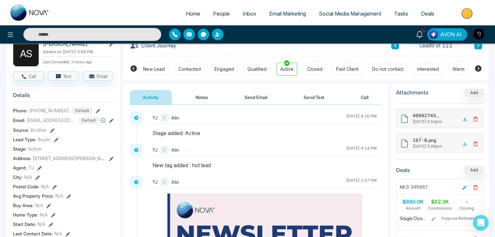
scroll to position [39, 0]
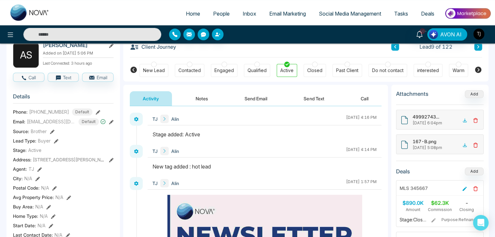
click at [259, 99] on button "Send Email" at bounding box center [256, 98] width 49 height 15
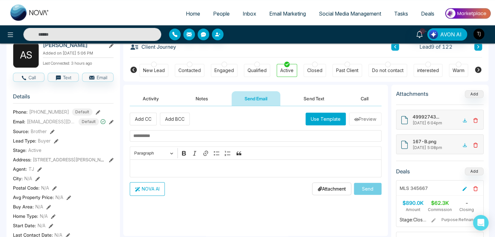
click at [186, 134] on input "text" at bounding box center [256, 135] width 252 height 11
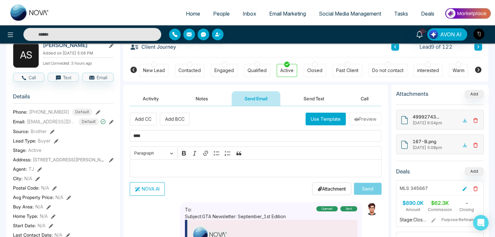
type input "****"
click at [313, 121] on button "Use Template" at bounding box center [326, 119] width 40 height 13
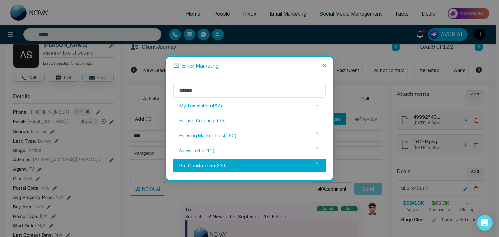
click at [253, 165] on div "Pre Construction ( 330 )" at bounding box center [249, 166] width 152 height 14
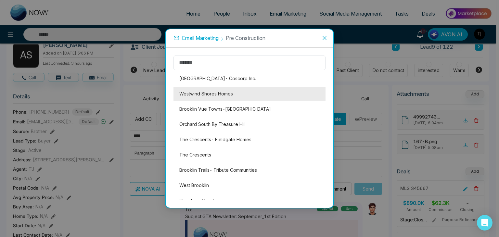
click at [240, 92] on li "Westwind Shores Homes" at bounding box center [249, 94] width 152 height 14
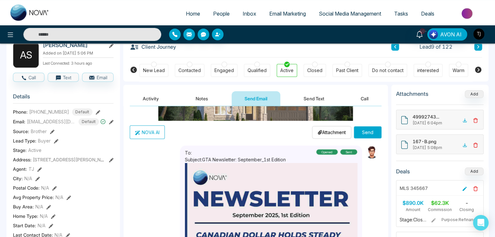
scroll to position [214, 0]
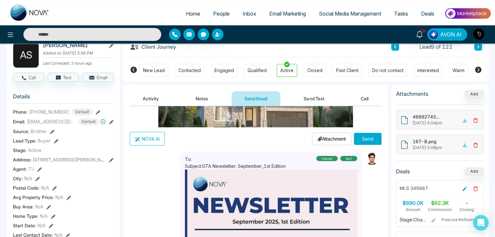
click at [361, 137] on button "Send" at bounding box center [368, 139] width 28 height 12
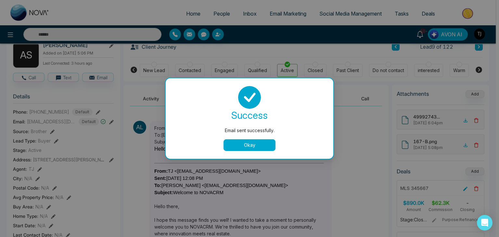
click at [261, 144] on button "Okay" at bounding box center [249, 145] width 52 height 12
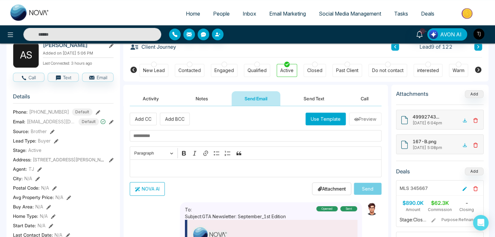
scroll to position [0, 0]
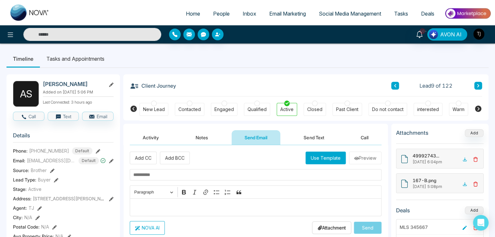
click at [207, 142] on button "Notes" at bounding box center [202, 137] width 38 height 15
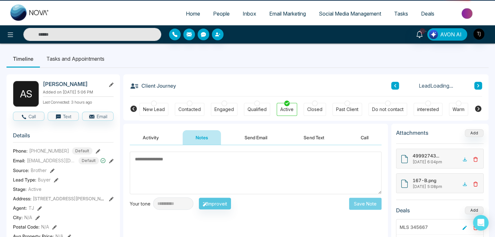
click at [160, 142] on button "Activity" at bounding box center [151, 137] width 42 height 15
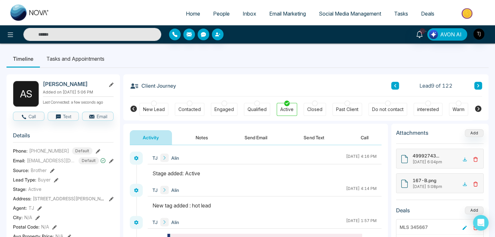
click at [249, 133] on button "Send Email" at bounding box center [256, 137] width 49 height 15
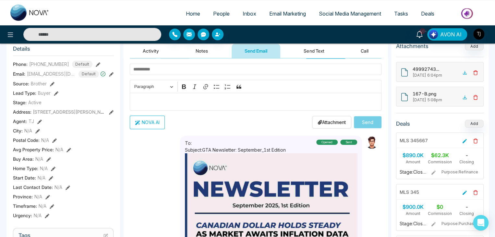
scroll to position [18, 0]
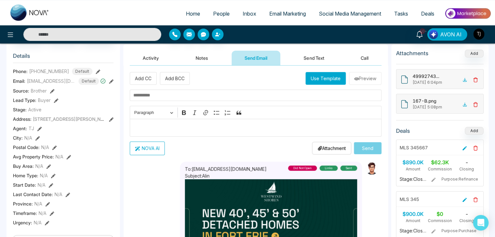
click at [318, 76] on button "Use Template" at bounding box center [326, 78] width 40 height 13
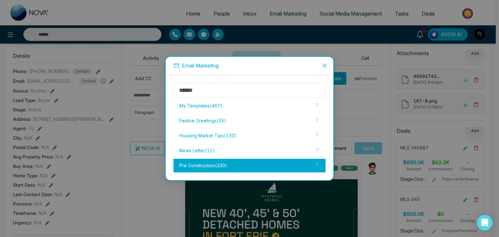
click at [271, 163] on div "Pre Construction ( 330 )" at bounding box center [249, 166] width 152 height 14
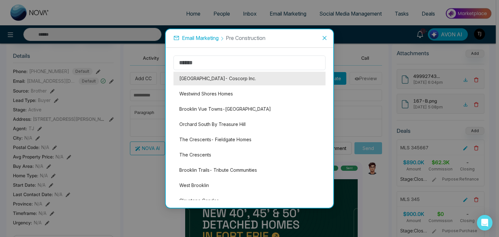
click at [242, 79] on li "[GEOGRAPHIC_DATA]- Coscorp Inc." at bounding box center [249, 79] width 152 height 14
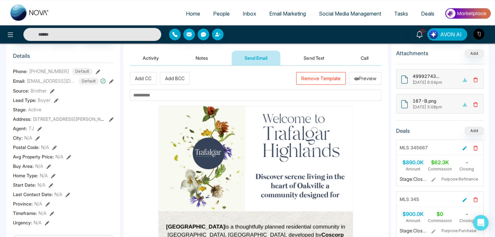
click at [343, 96] on input "text" at bounding box center [256, 95] width 252 height 11
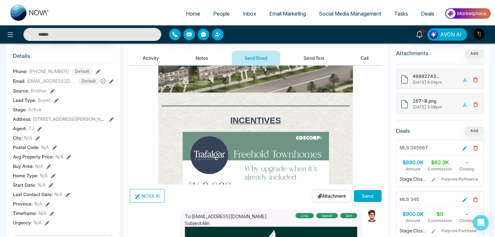
scroll to position [115, 0]
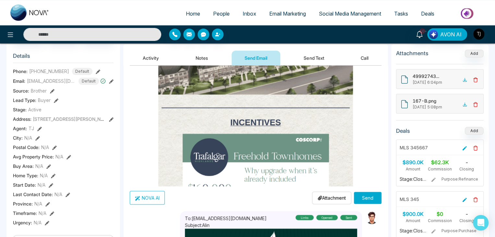
type input "****"
click at [362, 195] on button "Send" at bounding box center [368, 198] width 28 height 12
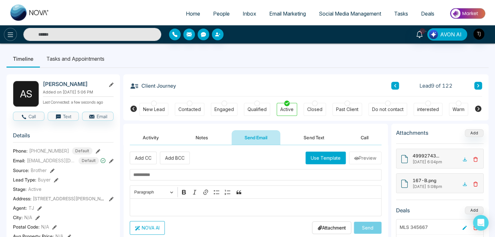
click at [8, 37] on icon at bounding box center [10, 35] width 8 height 8
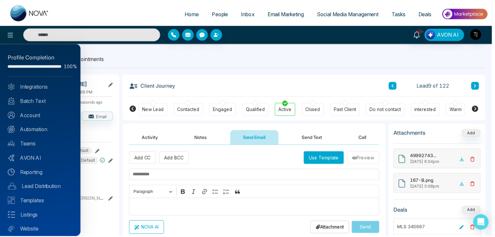
scroll to position [18, 0]
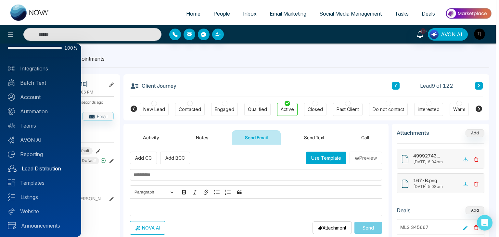
click at [47, 167] on link "Lead Distribution" at bounding box center [41, 169] width 66 height 8
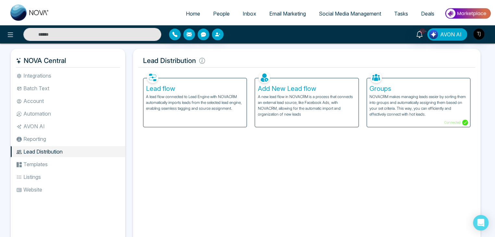
click at [209, 100] on p "A lead flow connected to Lead Engine with NOVACRM automatically imports leads f…" at bounding box center [195, 103] width 98 height 18
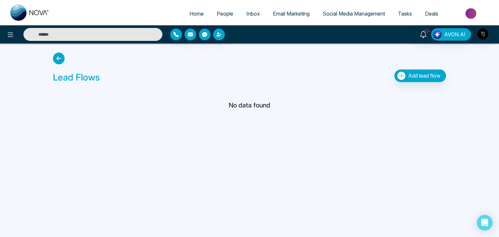
click at [55, 59] on icon at bounding box center [59, 59] width 12 height 12
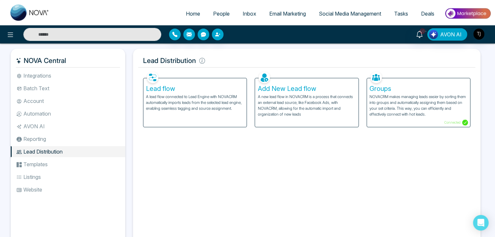
click at [286, 103] on p "A new lead flow in NOVACRM is a process that connects an external lead source, …" at bounding box center [307, 105] width 98 height 23
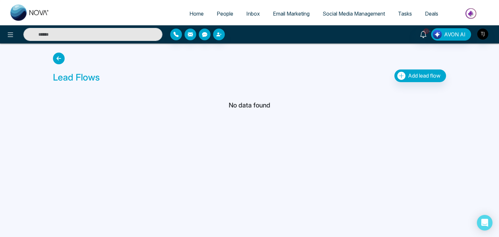
click at [62, 58] on icon at bounding box center [59, 59] width 12 height 12
click at [61, 55] on icon at bounding box center [59, 59] width 12 height 12
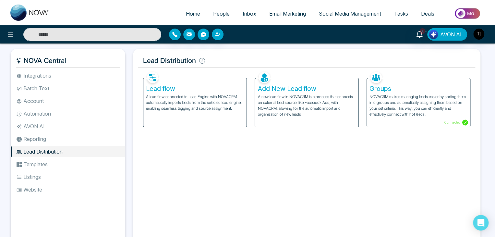
click at [322, 89] on h5 "Add New Lead flow" at bounding box center [307, 89] width 98 height 8
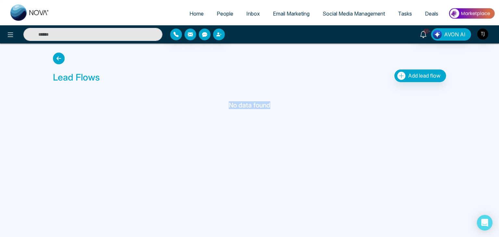
drag, startPoint x: 229, startPoint y: 103, endPoint x: 289, endPoint y: 104, distance: 60.0
click at [289, 104] on h5 "No data found" at bounding box center [249, 105] width 393 height 8
click at [61, 57] on icon at bounding box center [59, 59] width 12 height 12
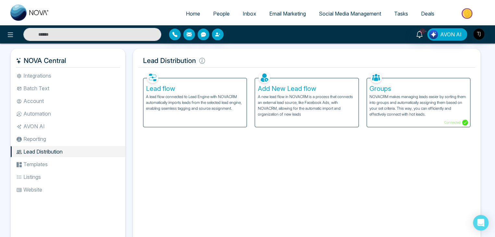
click at [225, 96] on p "A lead flow connected to Lead Engine with NOVACRM automatically imports leads f…" at bounding box center [195, 103] width 98 height 18
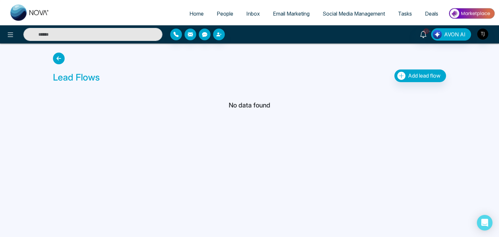
click at [55, 58] on icon at bounding box center [59, 59] width 12 height 12
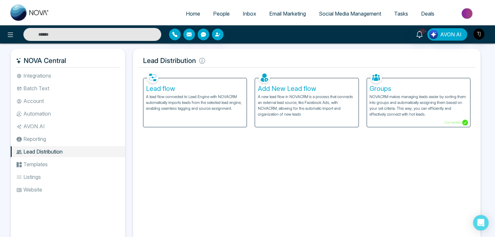
click at [323, 98] on p "A new lead flow in NOVACRM is a process that connects an external lead source, …" at bounding box center [307, 105] width 98 height 23
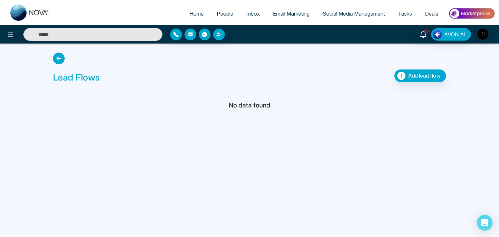
click at [57, 59] on icon at bounding box center [59, 59] width 12 height 12
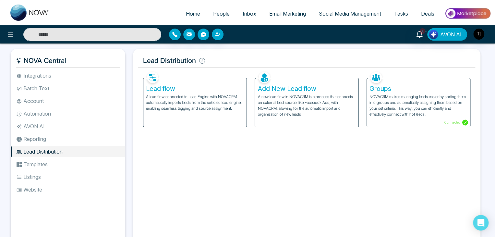
click at [227, 103] on p "A lead flow connected to Lead Engine with NOVACRM automatically imports leads f…" at bounding box center [195, 103] width 98 height 18
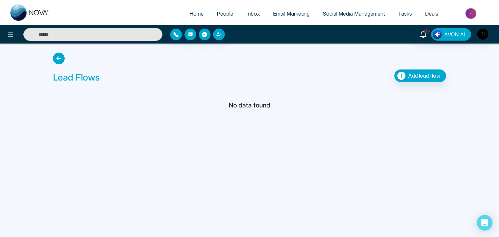
click at [60, 59] on icon at bounding box center [59, 59] width 12 height 12
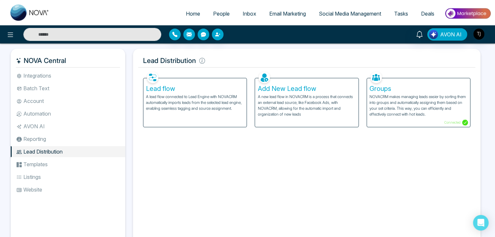
click at [287, 94] on p "A new lead flow in NOVACRM is a process that connects an external lead source, …" at bounding box center [307, 105] width 98 height 23
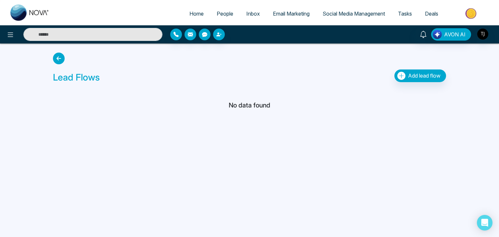
click at [60, 56] on icon at bounding box center [59, 59] width 12 height 12
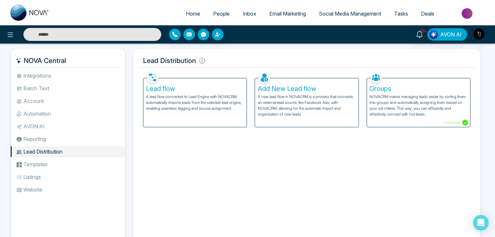
click at [207, 14] on link "People" at bounding box center [222, 13] width 30 height 12
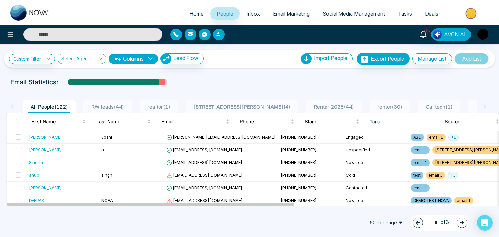
click at [94, 35] on input "text" at bounding box center [92, 34] width 139 height 13
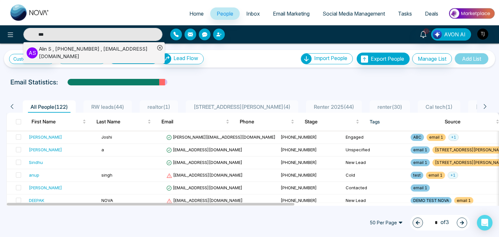
type input "***"
click at [94, 48] on div "[PERSON_NAME] , [PHONE_NUMBER] , [EMAIL_ADDRESS][DOMAIN_NAME]" at bounding box center [97, 52] width 116 height 15
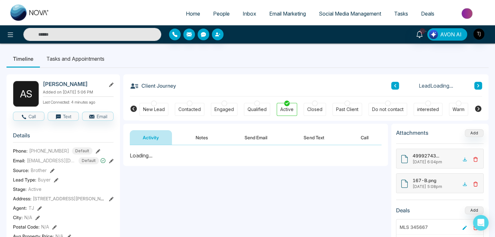
click at [261, 137] on button "Send Email" at bounding box center [256, 137] width 49 height 15
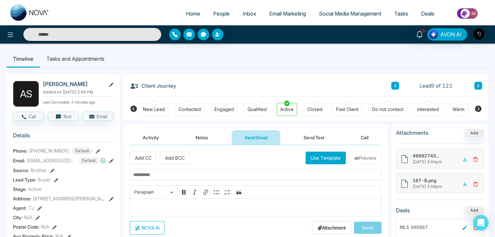
click at [184, 10] on link "Home" at bounding box center [192, 13] width 27 height 12
select select "*"
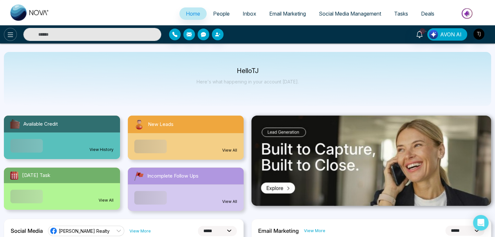
click at [6, 36] on button at bounding box center [10, 34] width 13 height 13
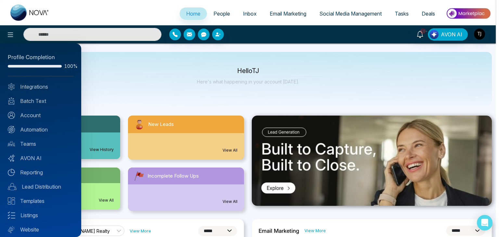
click at [142, 69] on div at bounding box center [249, 118] width 499 height 237
